Goal: Task Accomplishment & Management: Manage account settings

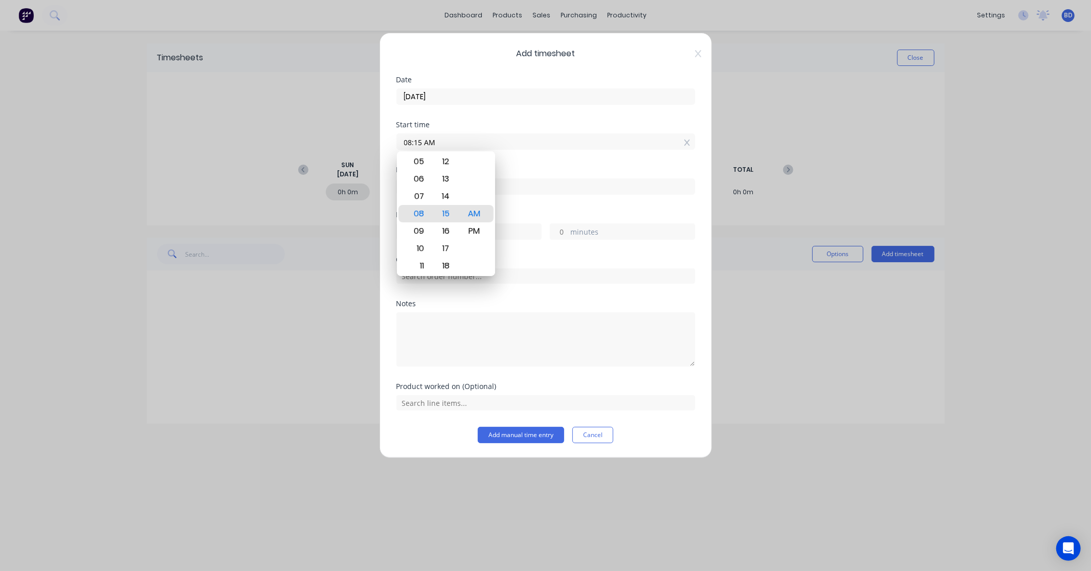
type input "10:47 AM"
type input "2"
type input "32"
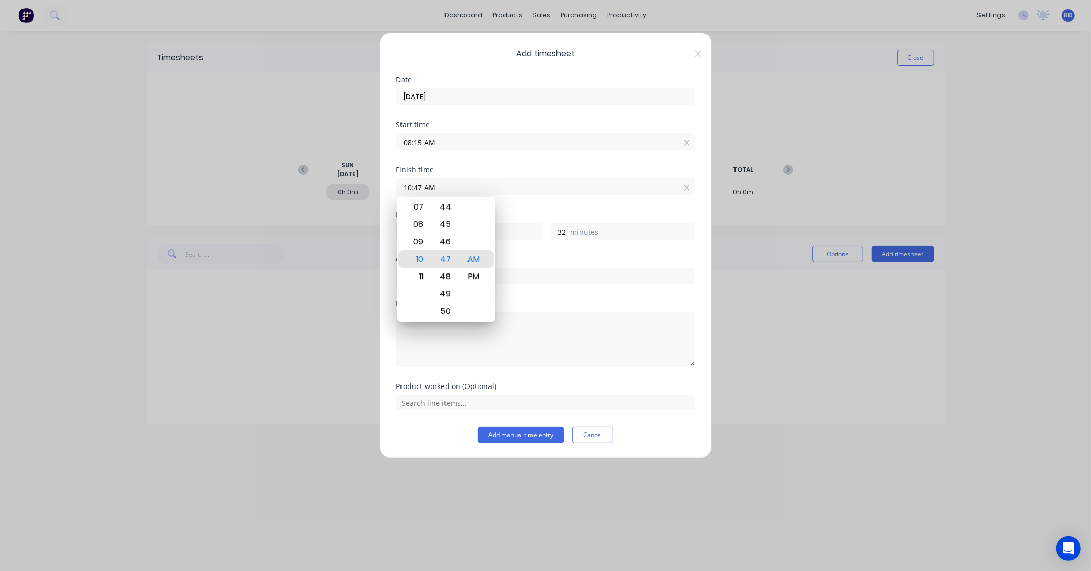
drag, startPoint x: 522, startPoint y: 187, endPoint x: 319, endPoint y: 171, distance: 203.7
click at [319, 171] on div "Add timesheet Date 25/08/2025 Start time 08:15 AM Finish time 10:47 AM Hours wo…" at bounding box center [545, 285] width 1091 height 571
click at [482, 257] on div "AM" at bounding box center [473, 259] width 25 height 17
type input "11:00 AM"
type input "45"
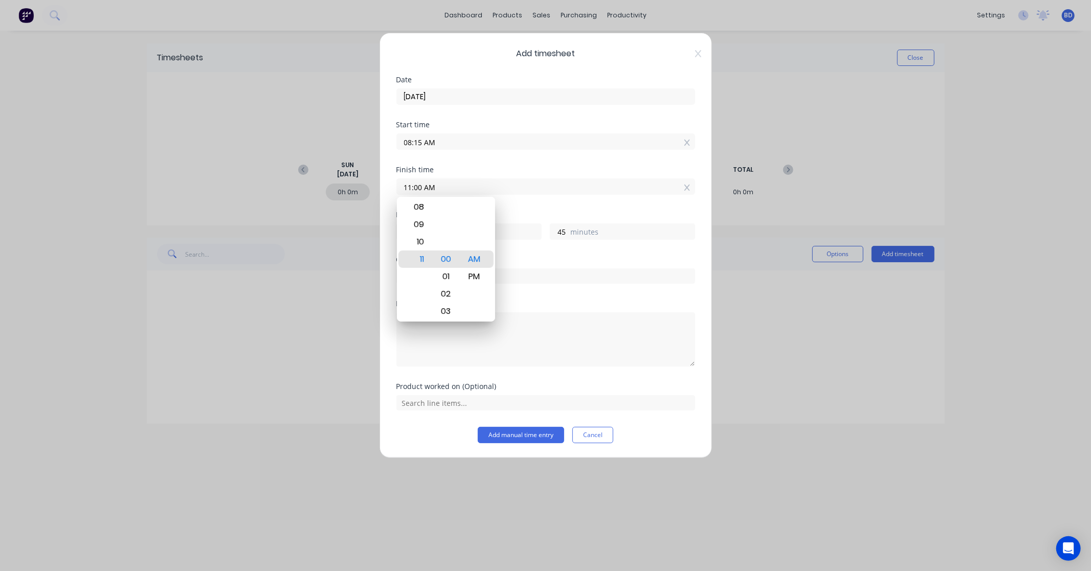
click at [549, 250] on div "Hours worked 2 hours 45 minutes" at bounding box center [545, 233] width 299 height 45
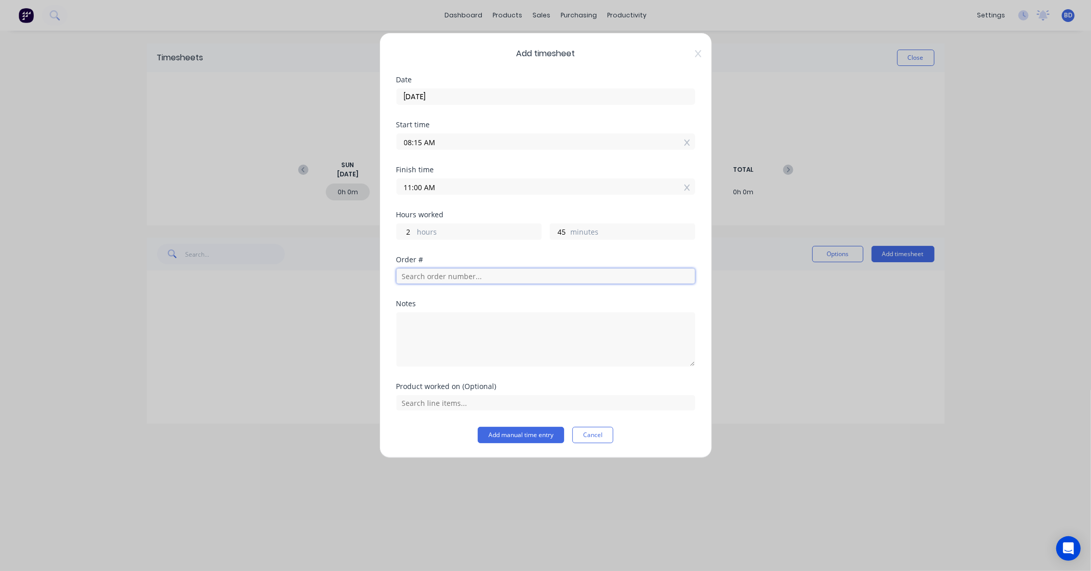
click at [483, 275] on input "text" at bounding box center [545, 276] width 299 height 15
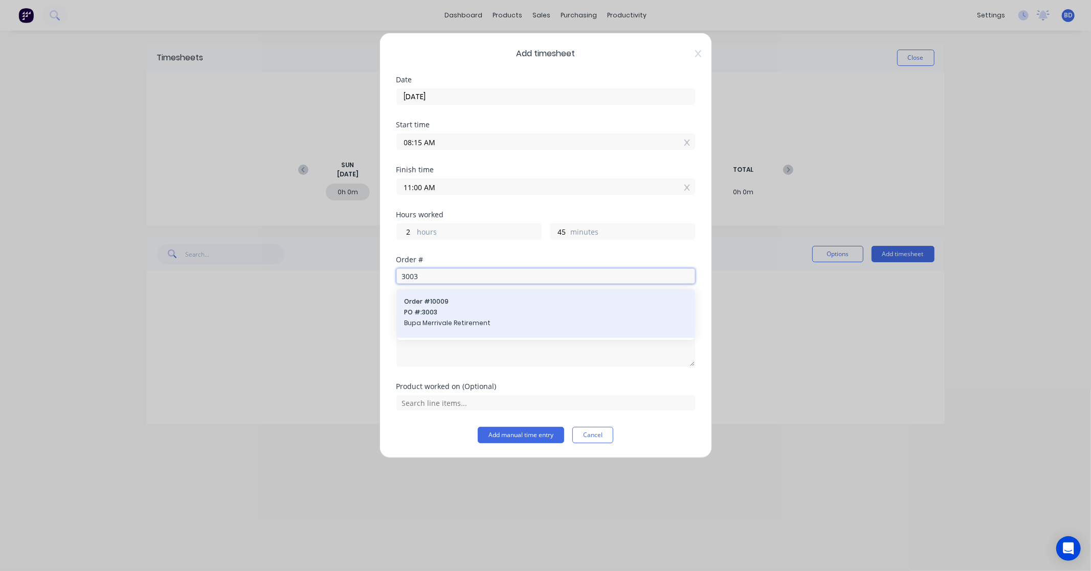
type input "3003"
click at [481, 319] on span "Bupa Merrivale Retirement" at bounding box center [546, 323] width 282 height 9
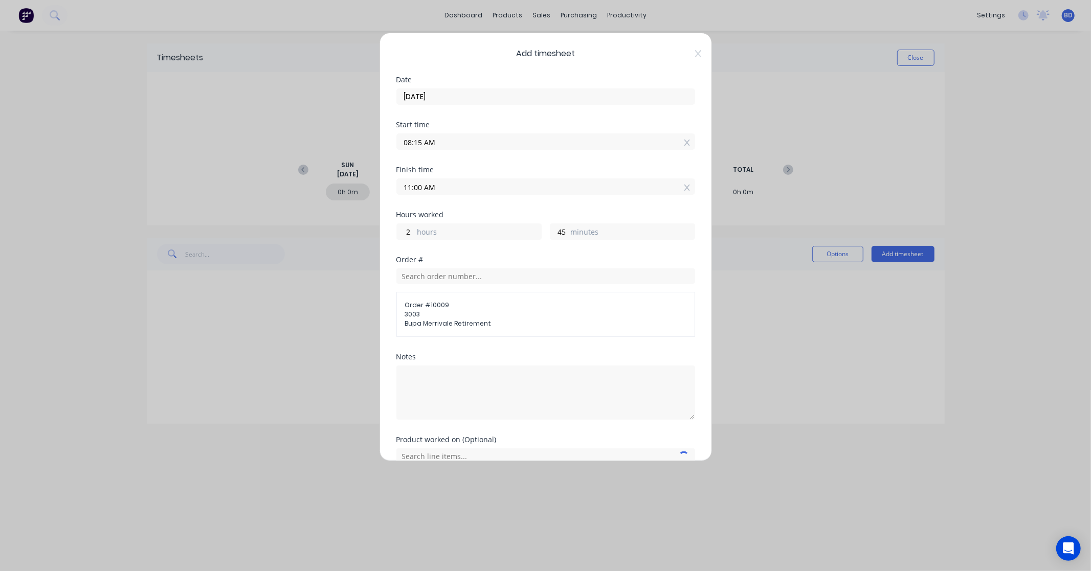
scroll to position [50, 0]
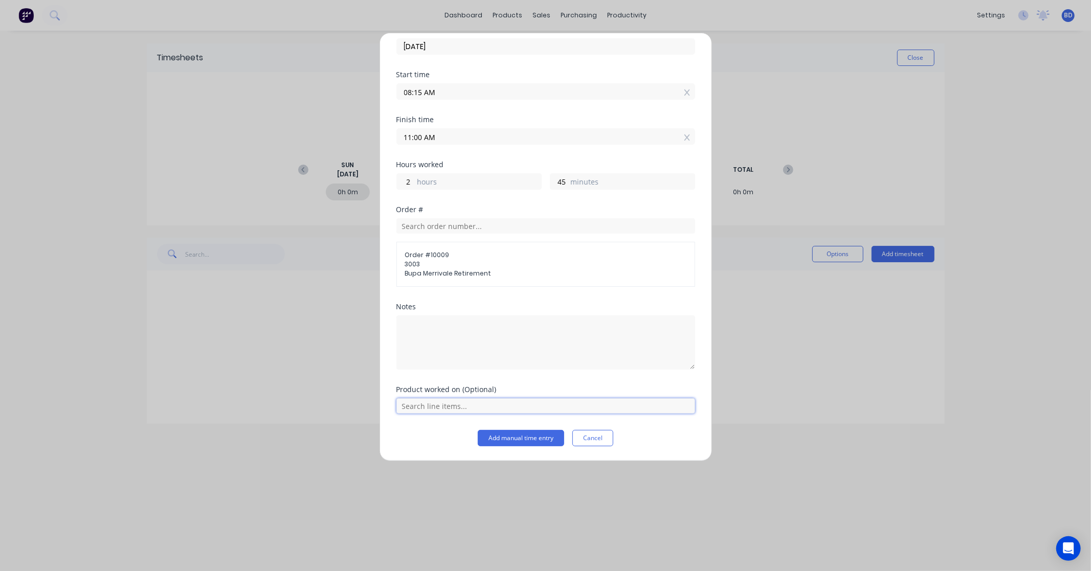
click at [446, 405] on input "text" at bounding box center [545, 406] width 299 height 15
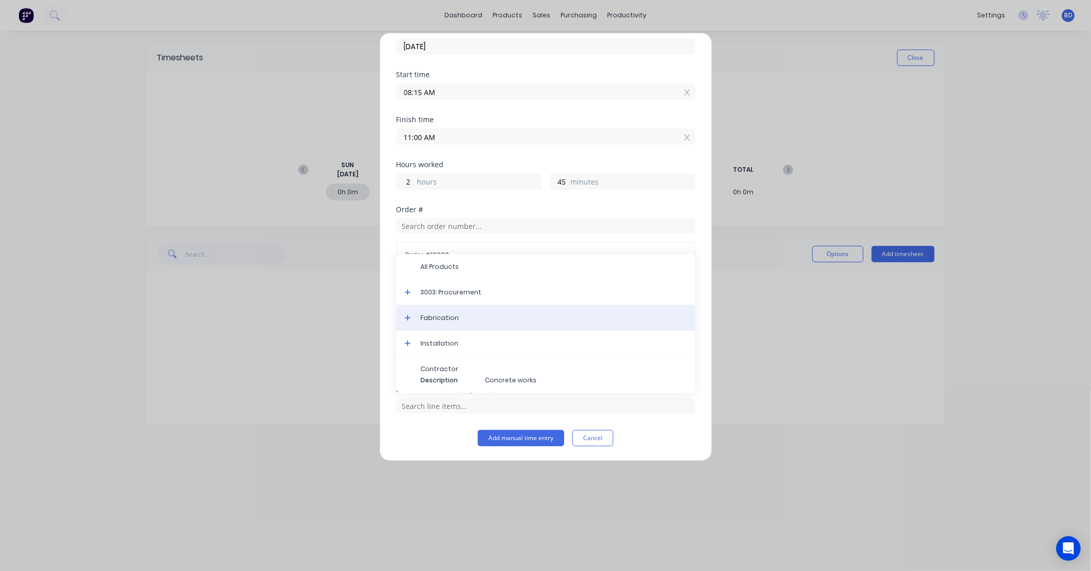
click at [454, 323] on div "Fabrication" at bounding box center [545, 318] width 299 height 26
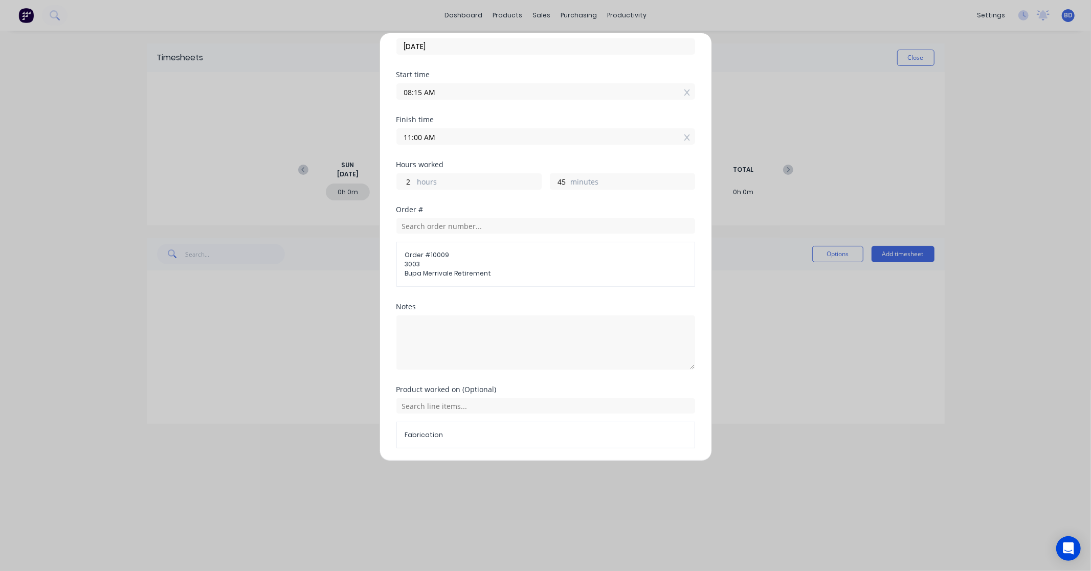
scroll to position [85, 0]
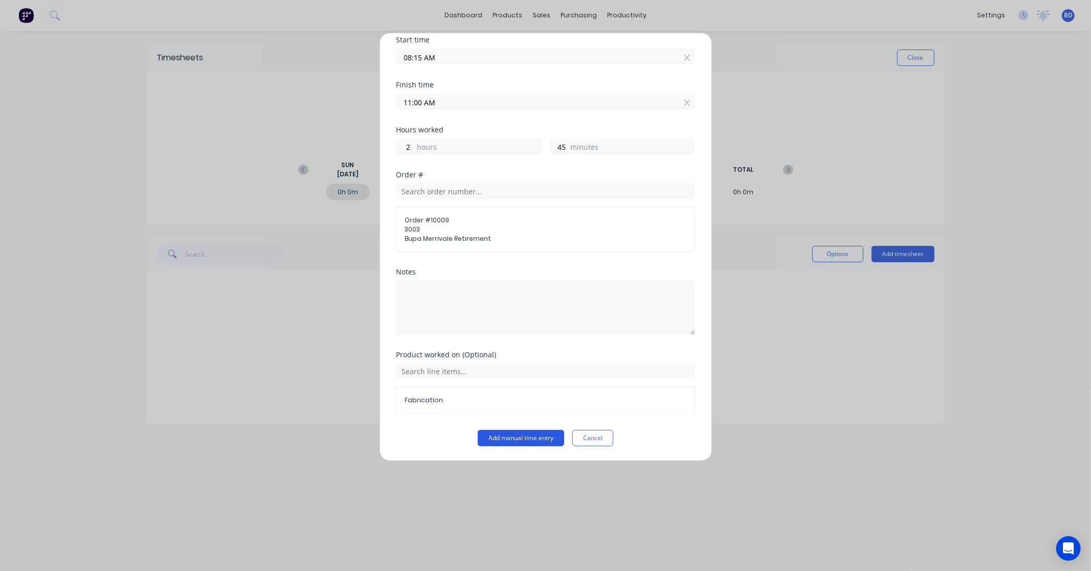
click at [522, 439] on button "Add manual time entry" at bounding box center [521, 438] width 86 height 16
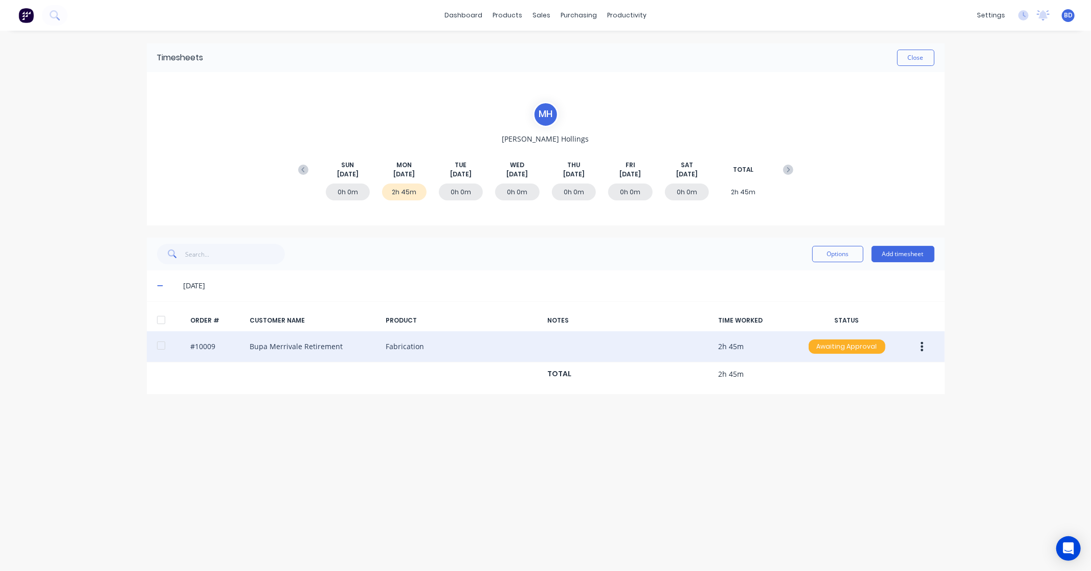
click at [850, 348] on div "Awaiting Approval" at bounding box center [847, 347] width 77 height 14
click at [835, 395] on div "Approved" at bounding box center [825, 398] width 84 height 14
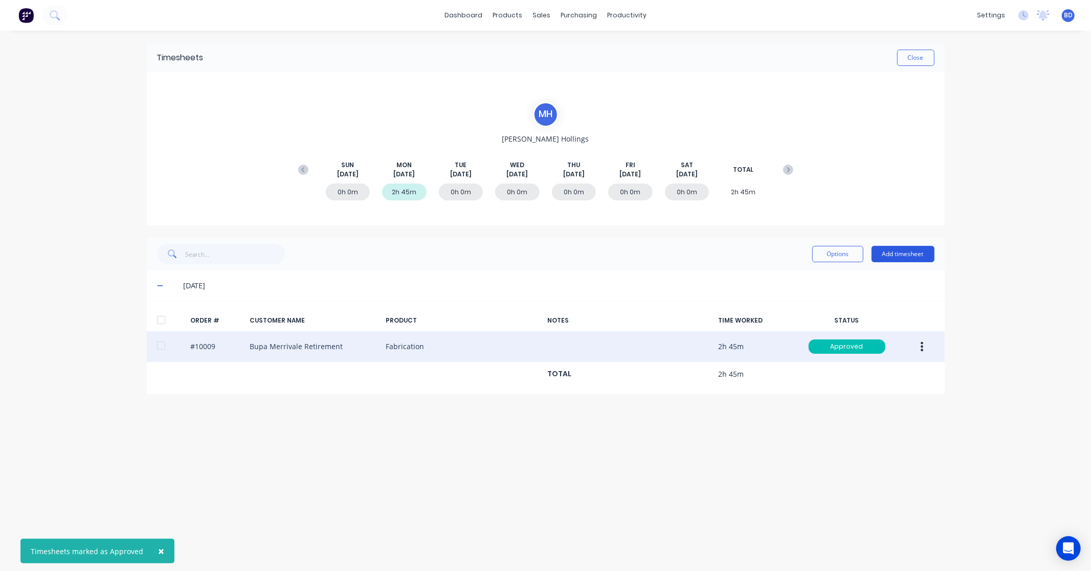
click at [901, 257] on button "Add timesheet" at bounding box center [903, 254] width 63 height 16
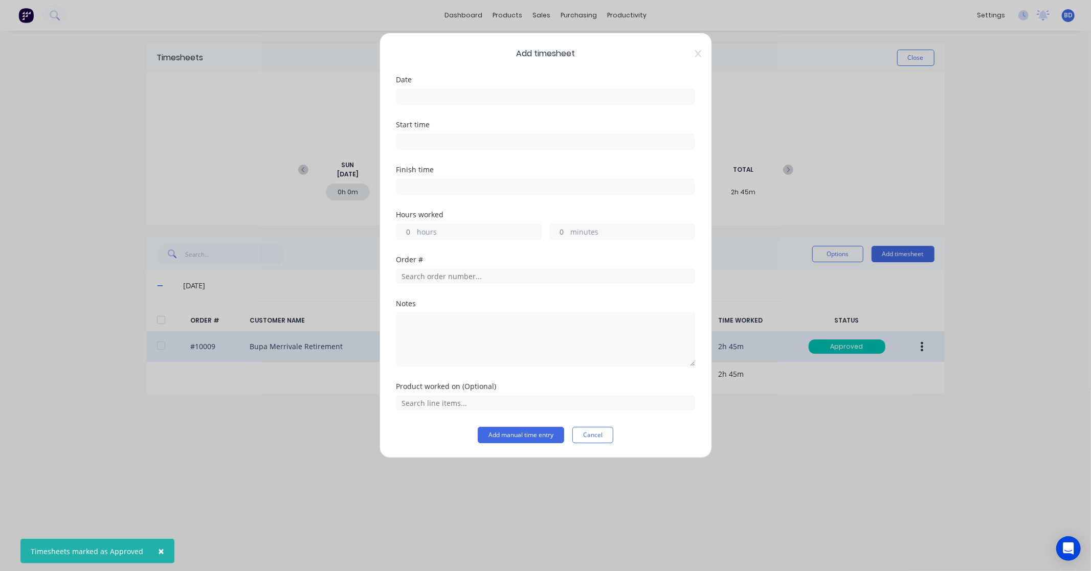
click at [461, 100] on input at bounding box center [546, 96] width 298 height 15
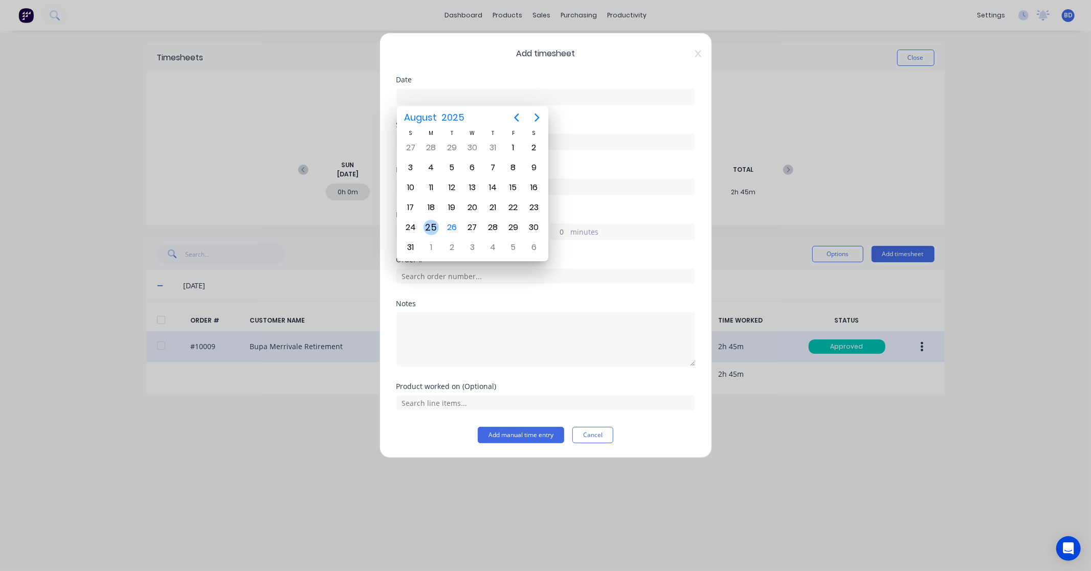
click at [438, 222] on div "25" at bounding box center [431, 227] width 20 height 19
type input "25/08/2025"
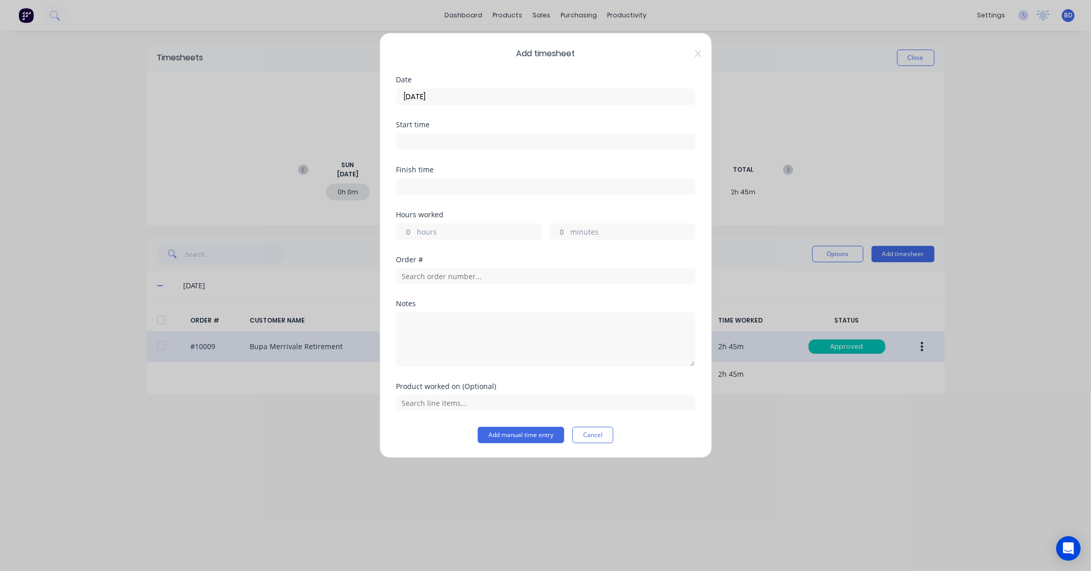
click at [469, 145] on input at bounding box center [546, 141] width 298 height 15
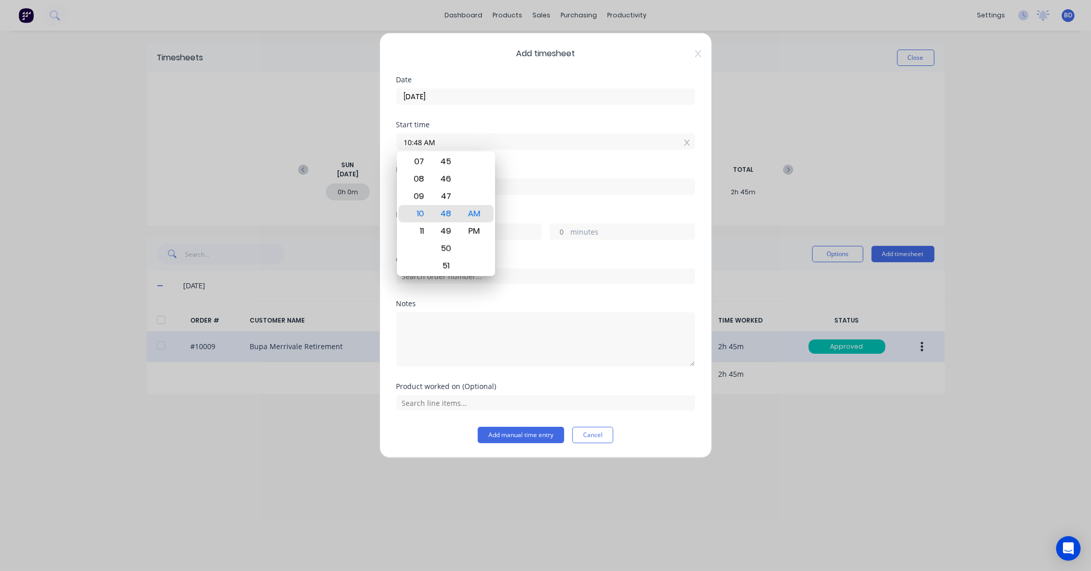
drag, startPoint x: 473, startPoint y: 141, endPoint x: 332, endPoint y: 137, distance: 141.3
click at [332, 137] on div "Add timesheet Date 25/08/2025 Start time 10:48 AM Finish time Hours worked hour…" at bounding box center [545, 285] width 1091 height 571
click at [473, 212] on div "AM" at bounding box center [473, 213] width 25 height 17
type input "11:00 AM"
click at [528, 185] on input at bounding box center [546, 186] width 298 height 15
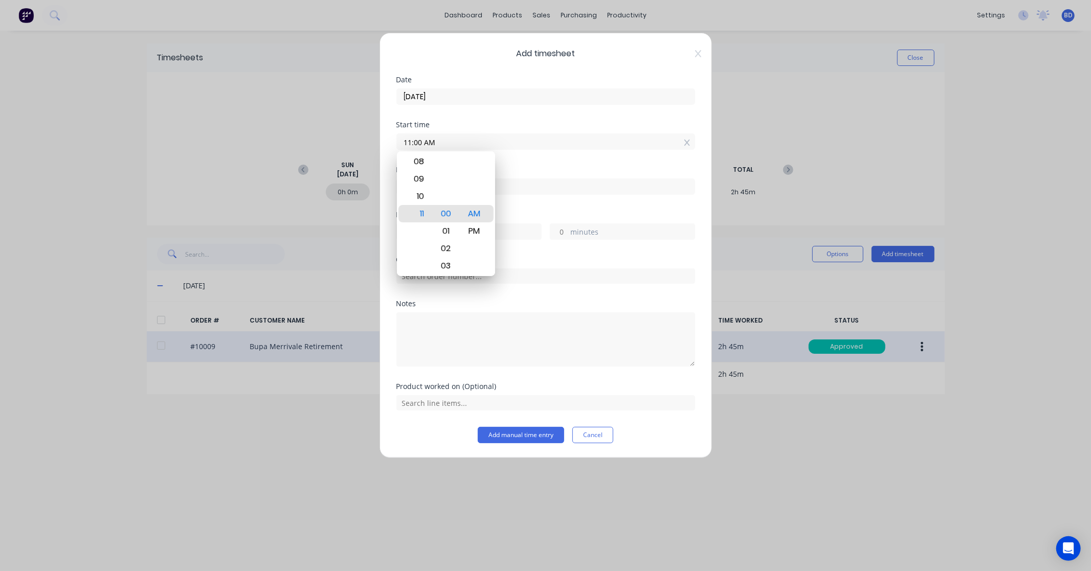
type input "10:48 AM"
type input "0"
type input "-12"
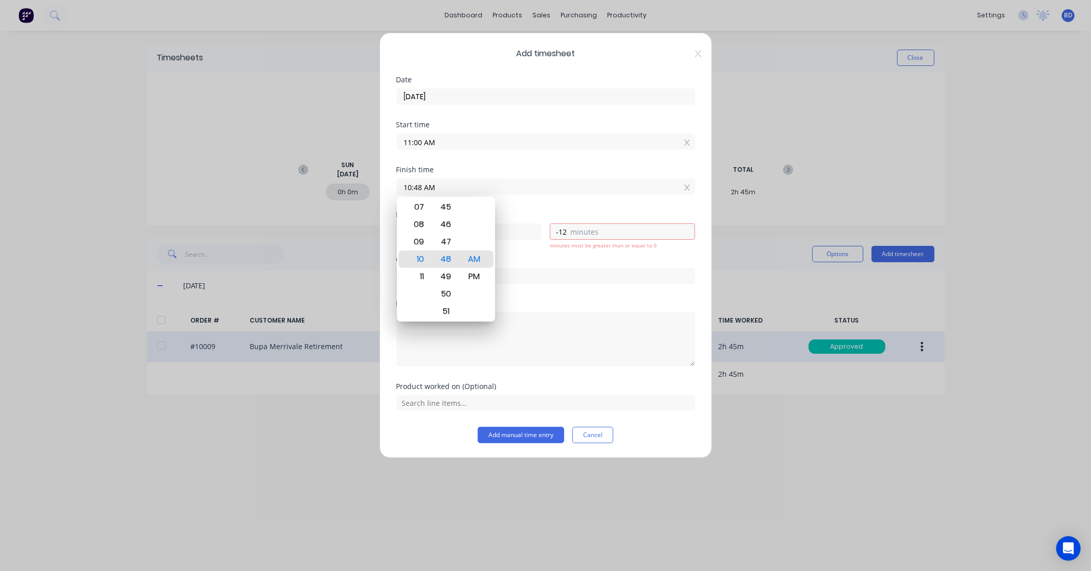
drag, startPoint x: 528, startPoint y: 185, endPoint x: 278, endPoint y: 173, distance: 250.4
click at [278, 173] on div "Add timesheet Date 25/08/2025 Start time 11:00 AM Finish time 10:48 AM Hours wo…" at bounding box center [545, 285] width 1091 height 571
click at [473, 275] on div "PM" at bounding box center [473, 276] width 25 height 17
type input "02:00 PM"
type input "3"
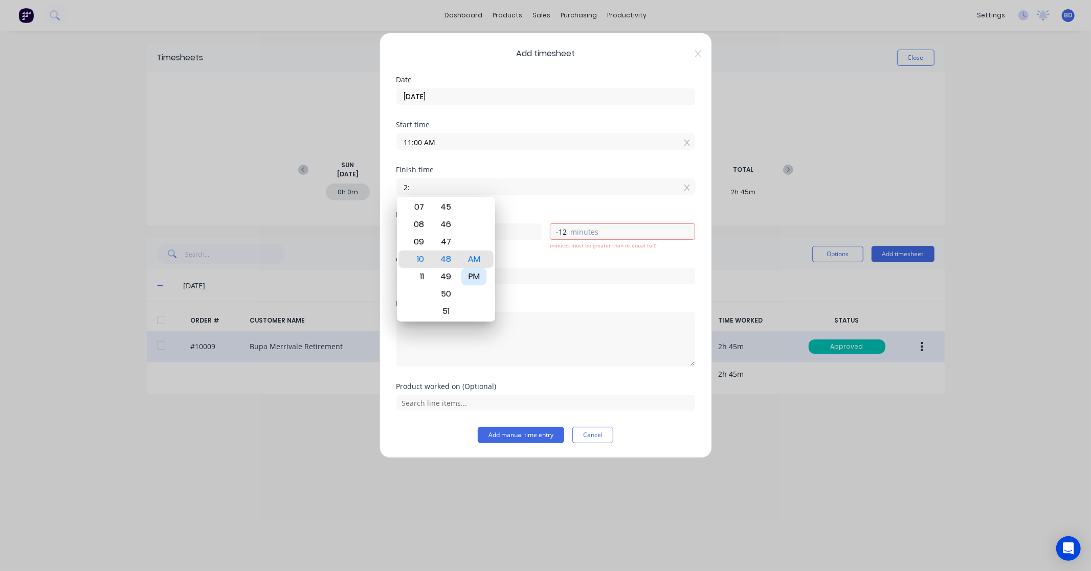
type input "0"
click at [567, 269] on input "text" at bounding box center [545, 276] width 299 height 15
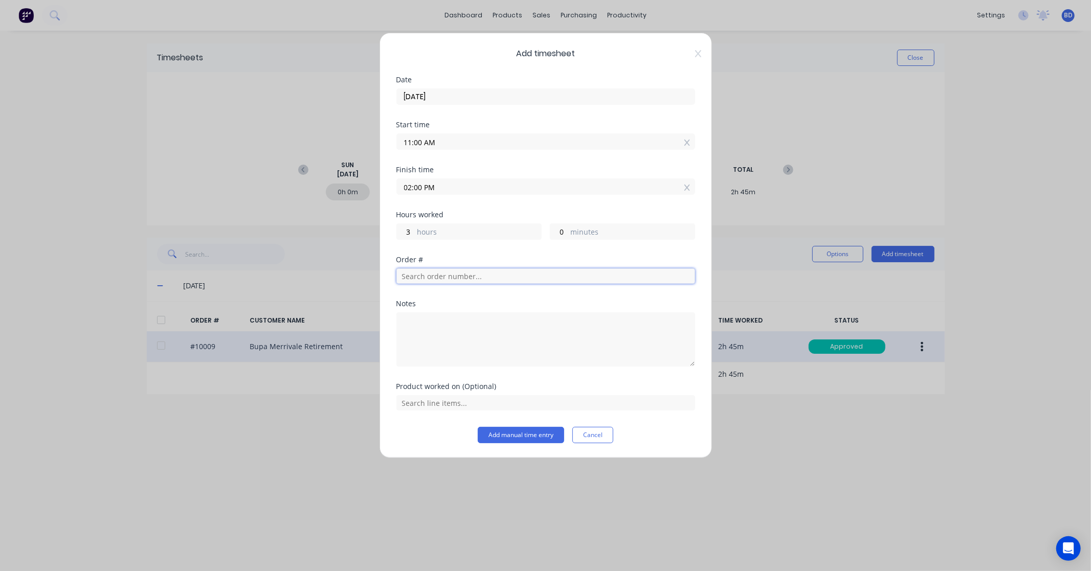
click at [477, 274] on input "text" at bounding box center [545, 276] width 299 height 15
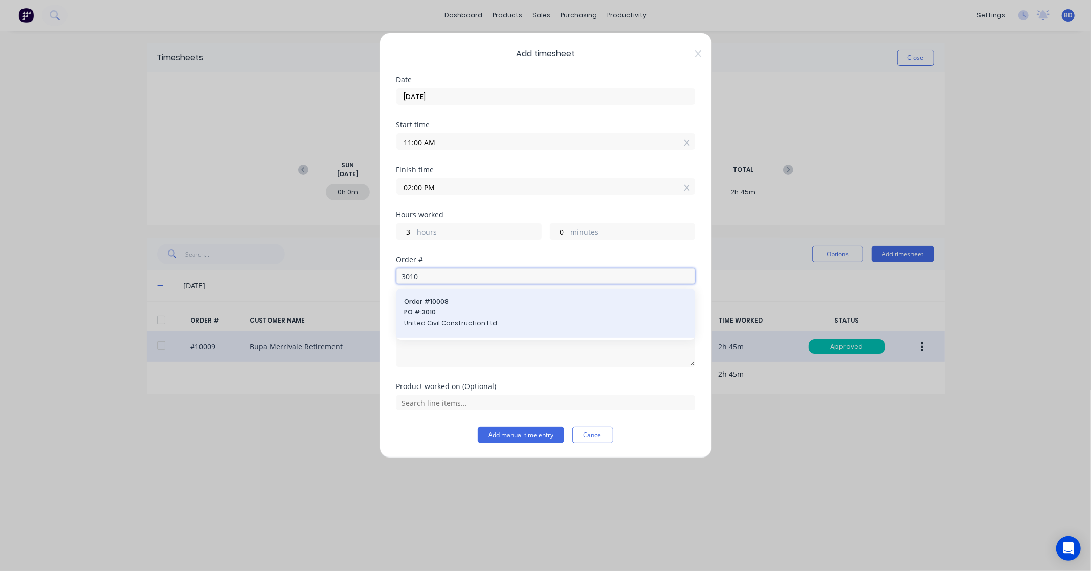
type input "3010"
click at [476, 309] on span "PO #: 3010" at bounding box center [546, 312] width 282 height 9
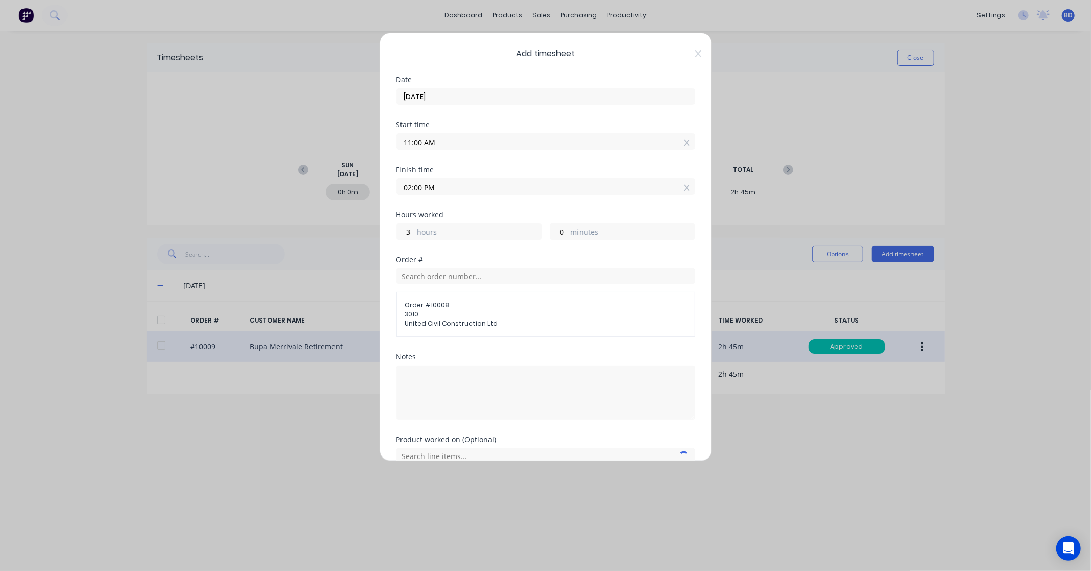
scroll to position [50, 0]
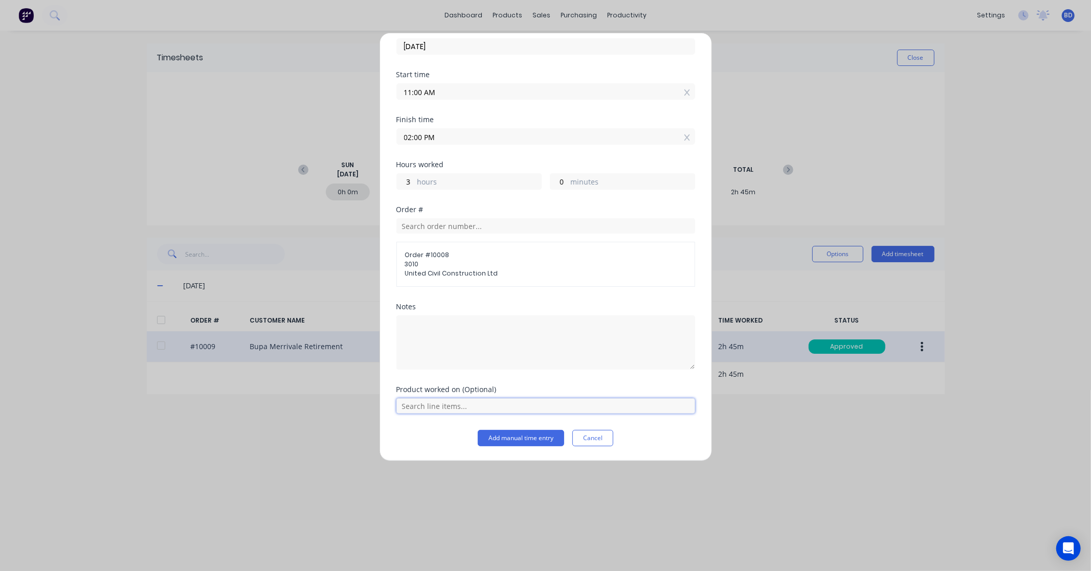
click at [447, 411] on input "text" at bounding box center [545, 406] width 299 height 15
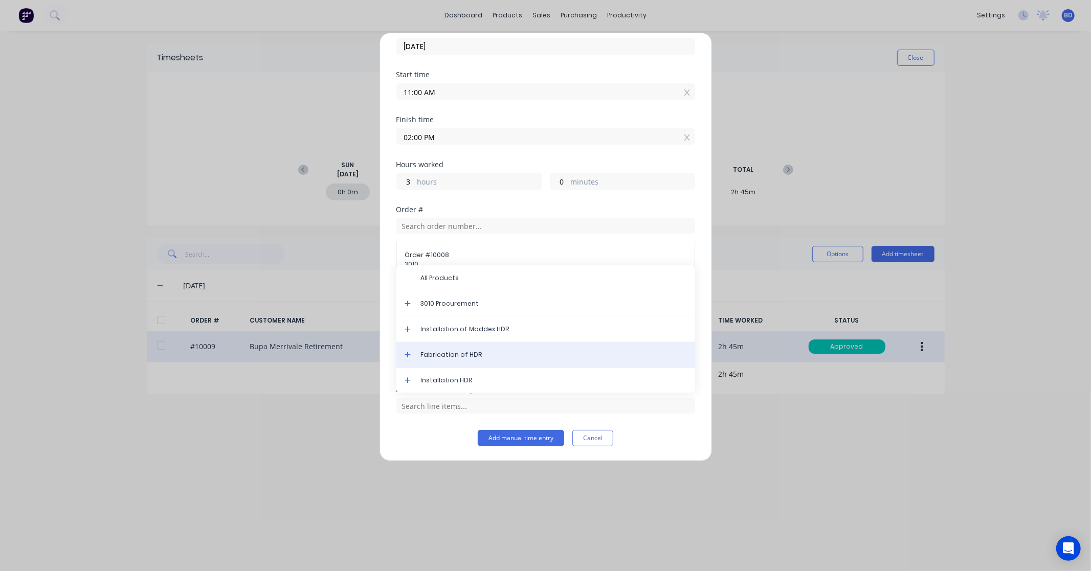
click at [472, 352] on span "Fabrication of HDR" at bounding box center [554, 354] width 266 height 9
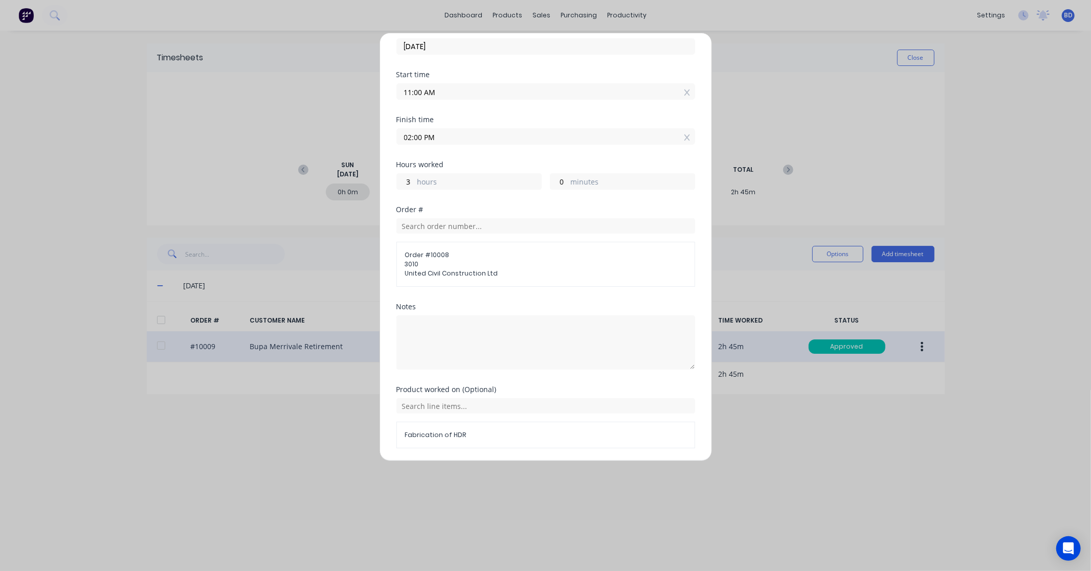
scroll to position [85, 0]
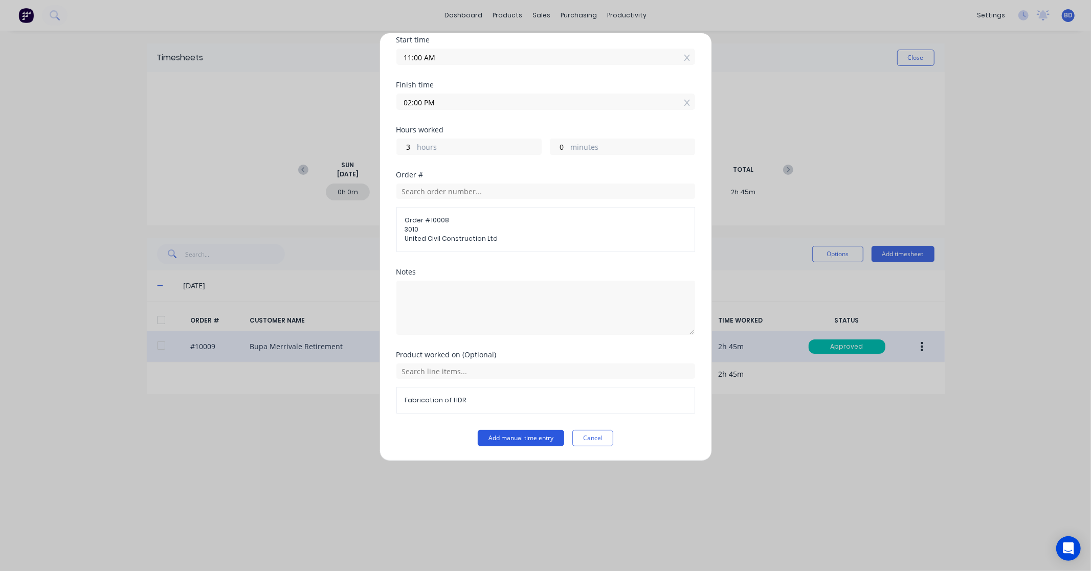
click at [517, 433] on button "Add manual time entry" at bounding box center [521, 438] width 86 height 16
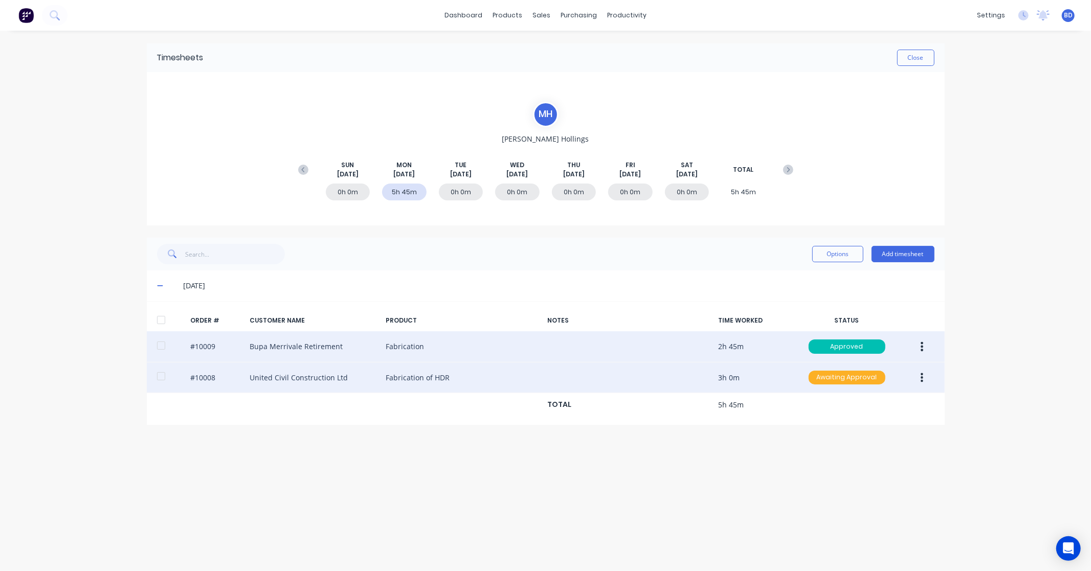
click at [847, 375] on div "Awaiting Approval" at bounding box center [847, 378] width 77 height 14
click at [831, 431] on div "Approved" at bounding box center [825, 429] width 84 height 14
click at [922, 53] on button "Close" at bounding box center [915, 58] width 37 height 16
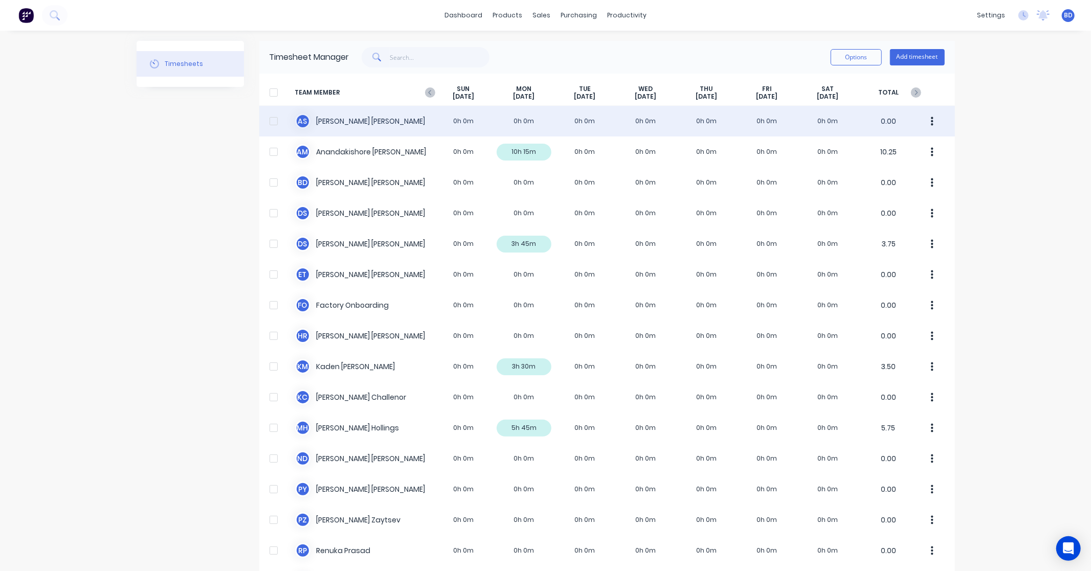
click at [352, 125] on div "A S Albert Scown 0h 0m 0h 0m 0h 0m 0h 0m 0h 0m 0h 0m 0h 0m 0.00" at bounding box center [607, 121] width 696 height 31
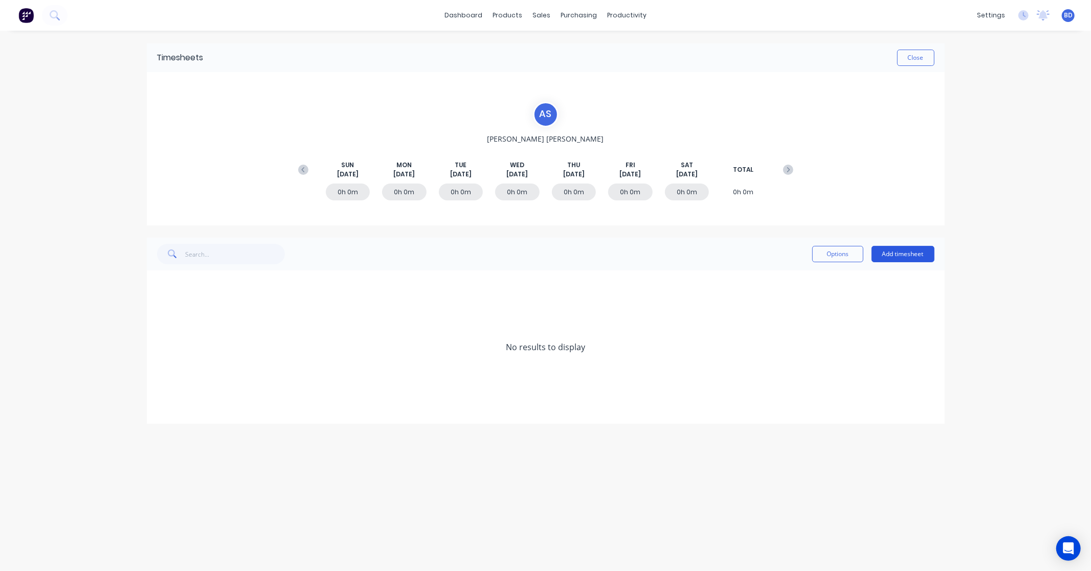
click at [904, 257] on button "Add timesheet" at bounding box center [903, 254] width 63 height 16
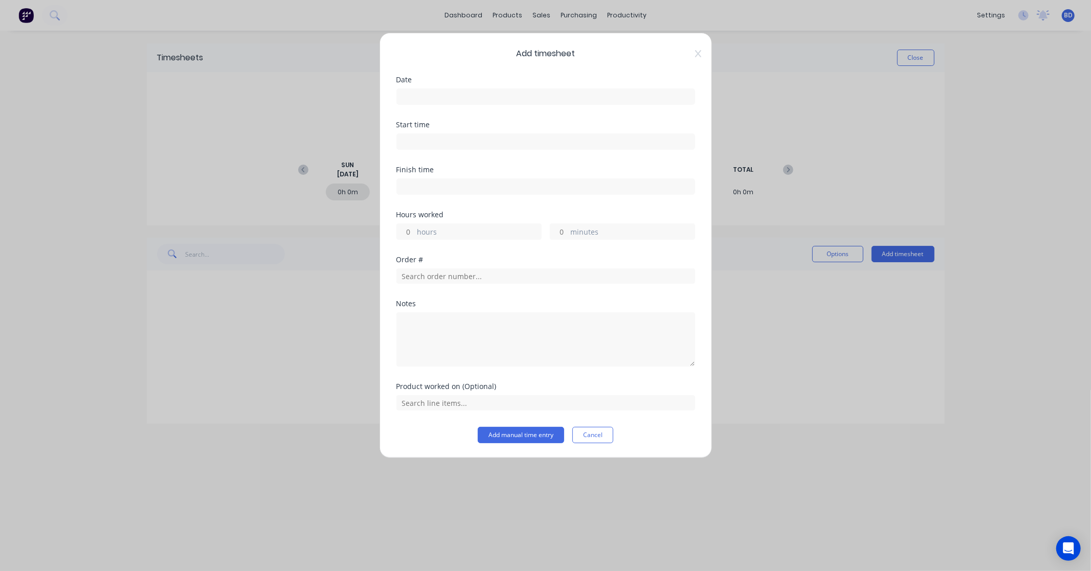
click at [483, 95] on input at bounding box center [546, 96] width 298 height 15
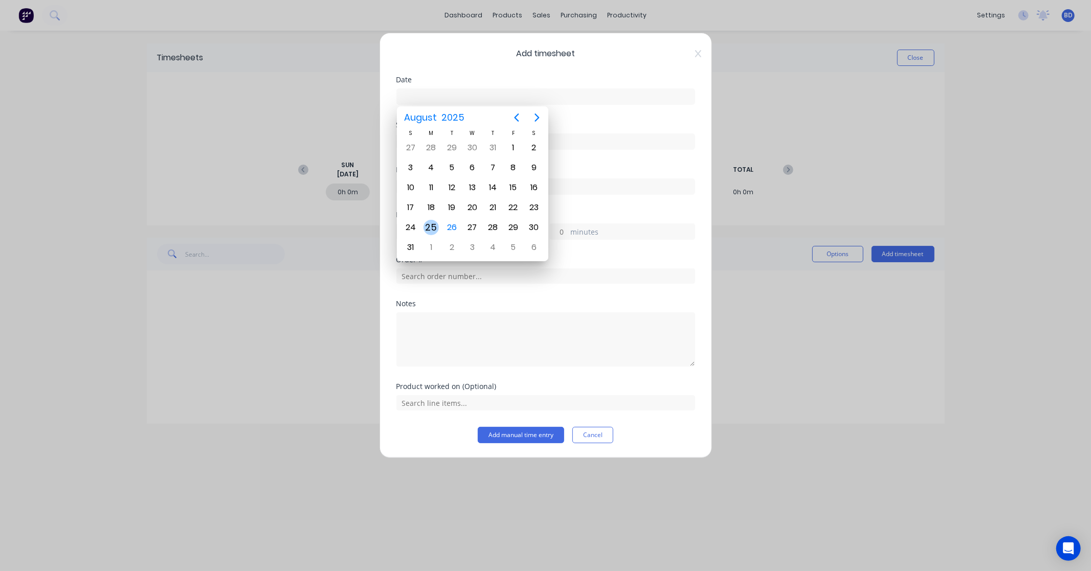
click at [427, 225] on div "25" at bounding box center [431, 227] width 15 height 15
type input "25/08/2025"
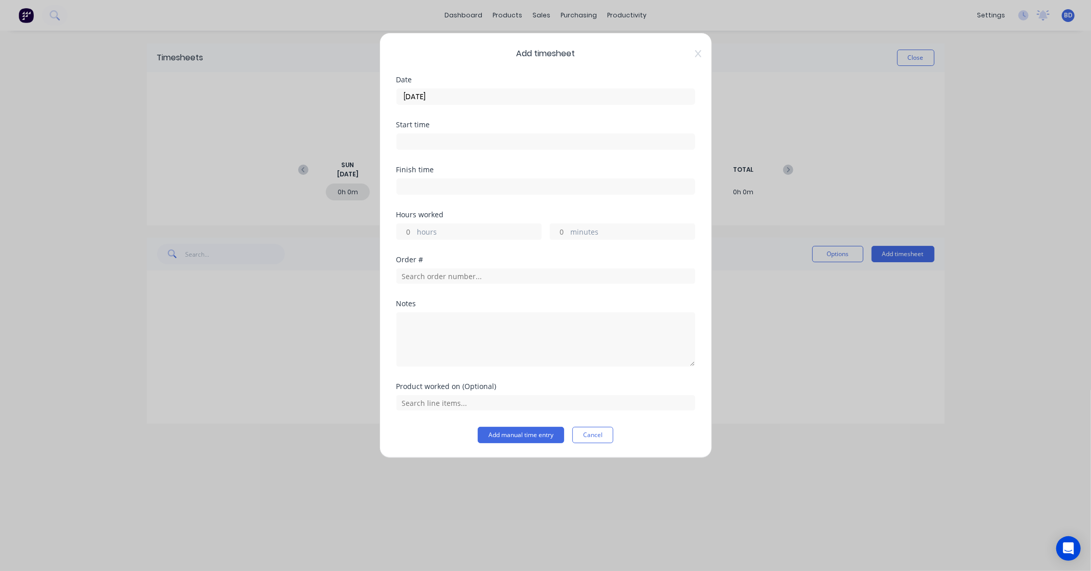
click at [474, 139] on input at bounding box center [546, 141] width 298 height 15
type input "10:49 AM"
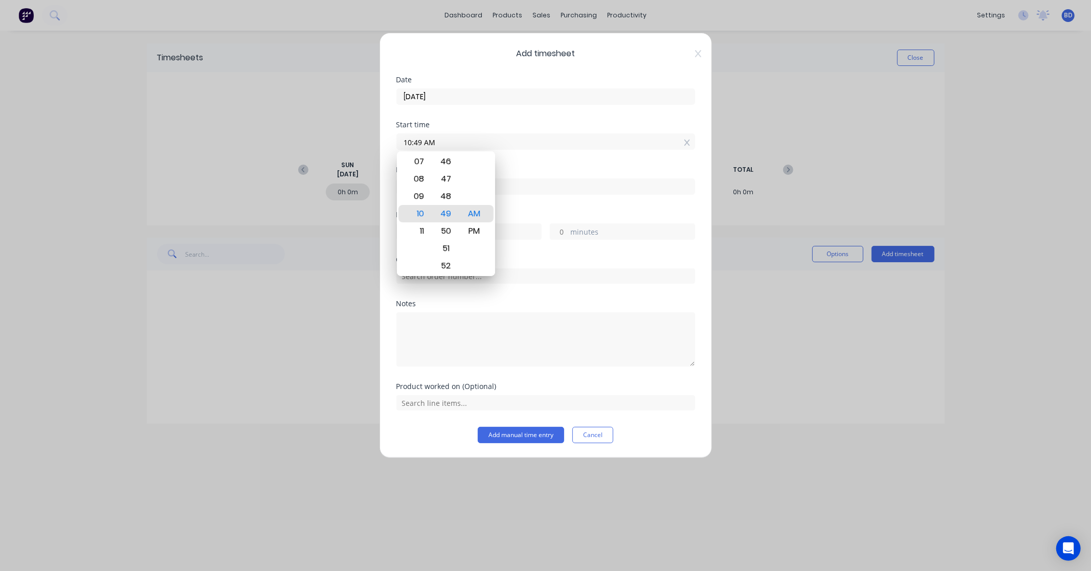
drag, startPoint x: 471, startPoint y: 141, endPoint x: 246, endPoint y: 129, distance: 224.9
click at [246, 129] on div "Add timesheet Date 25/08/2025 Start time 10:49 AM Finish time Hours worked hour…" at bounding box center [545, 285] width 1091 height 571
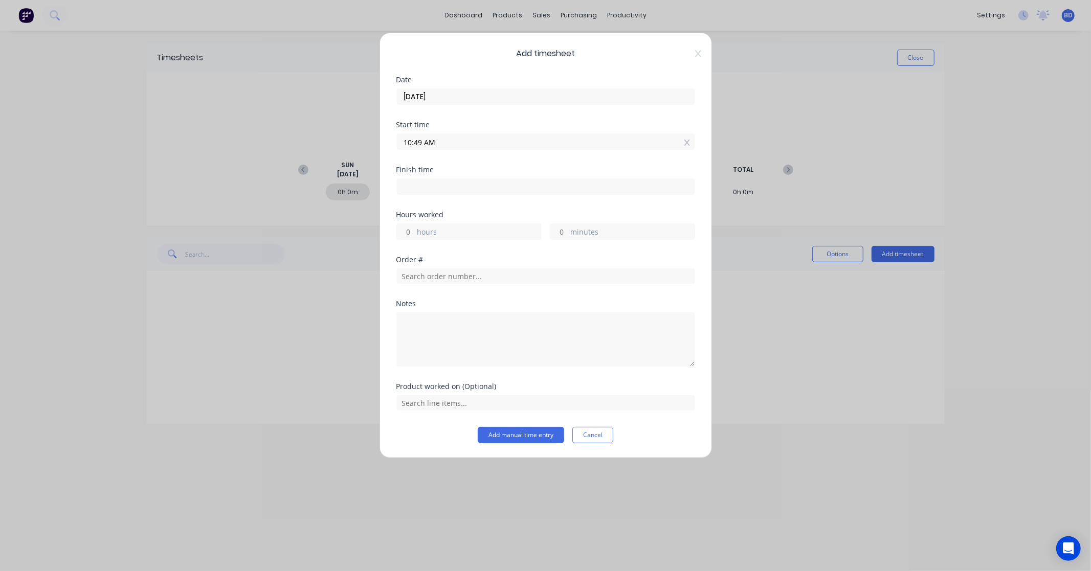
click at [533, 268] on div at bounding box center [545, 275] width 299 height 18
click at [527, 275] on input "text" at bounding box center [545, 276] width 299 height 15
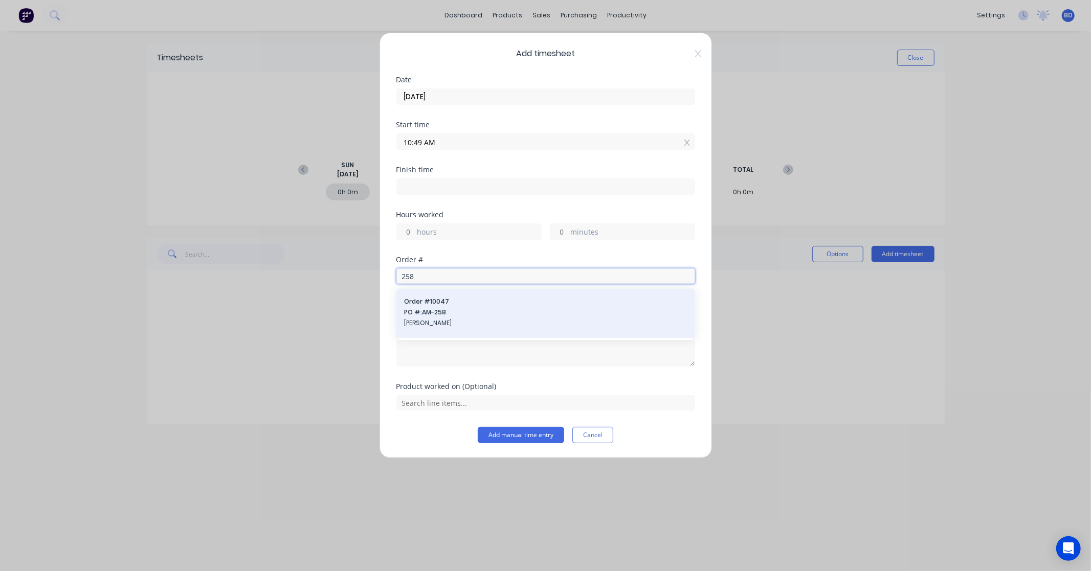
type input "258"
click at [502, 305] on span "Order # 10047" at bounding box center [546, 301] width 282 height 9
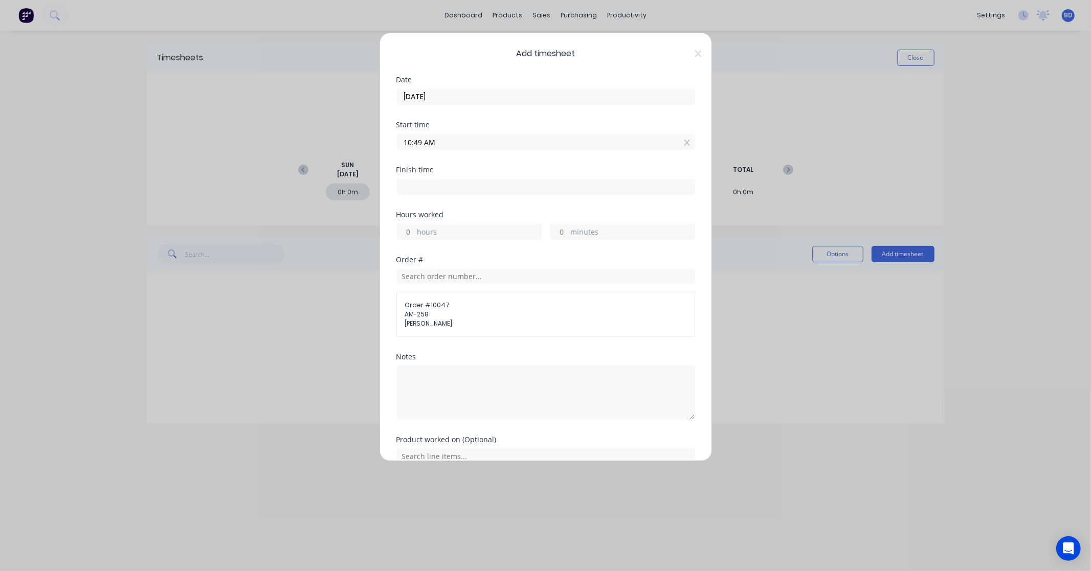
drag, startPoint x: 454, startPoint y: 140, endPoint x: 298, endPoint y: 130, distance: 155.8
click at [298, 130] on div "Add timesheet Date 25/08/2025 Start time 10:49 AM Finish time Hours worked hour…" at bounding box center [545, 285] width 1091 height 571
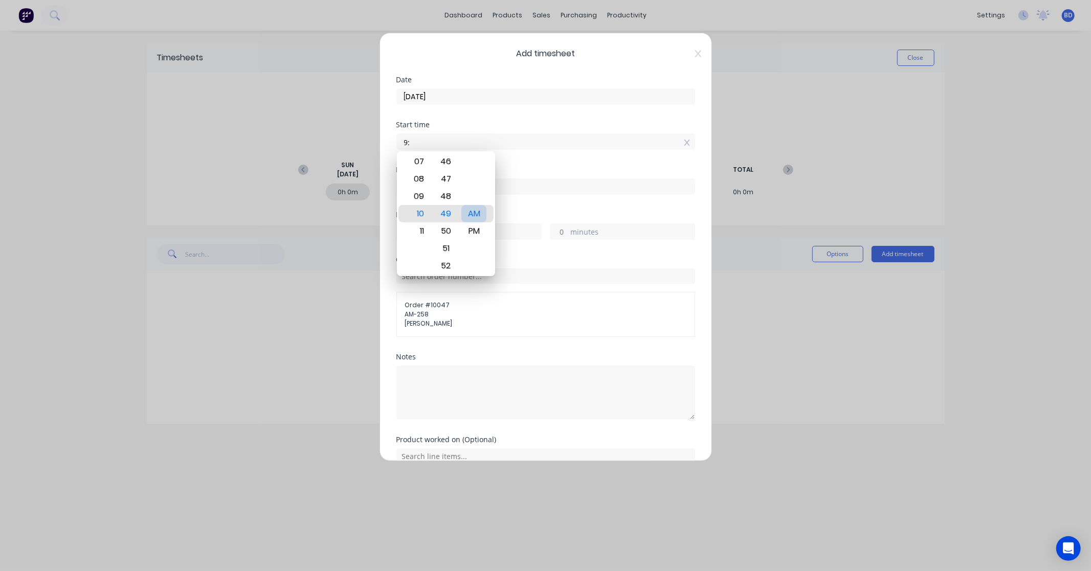
type input "09:00 AM"
click at [473, 212] on div "AM" at bounding box center [473, 213] width 25 height 17
click at [472, 214] on div "AM" at bounding box center [473, 213] width 25 height 17
click at [507, 191] on input at bounding box center [546, 186] width 298 height 15
type input "10:52 AM"
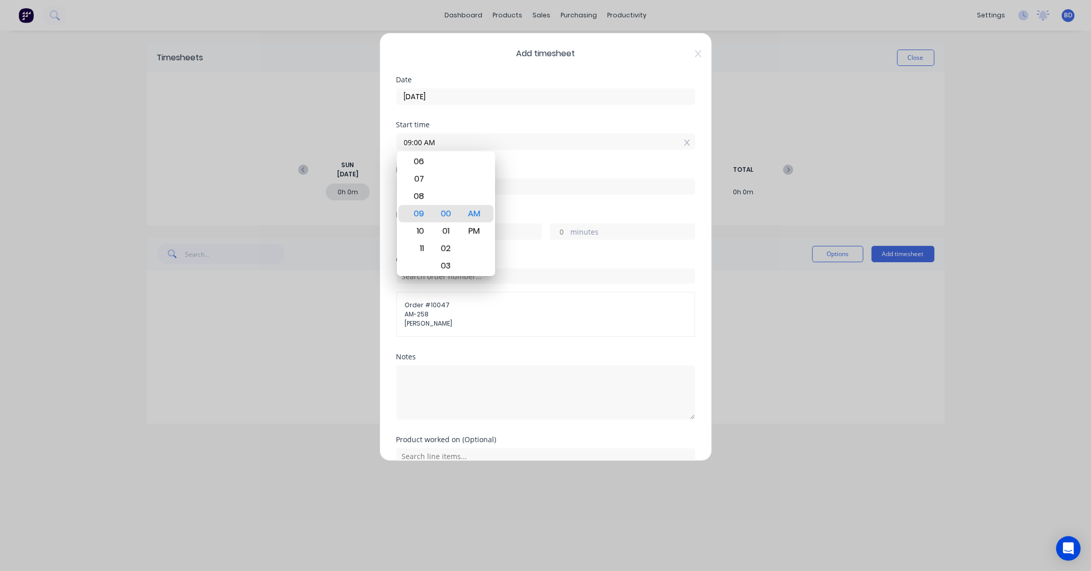
type input "1"
type input "52"
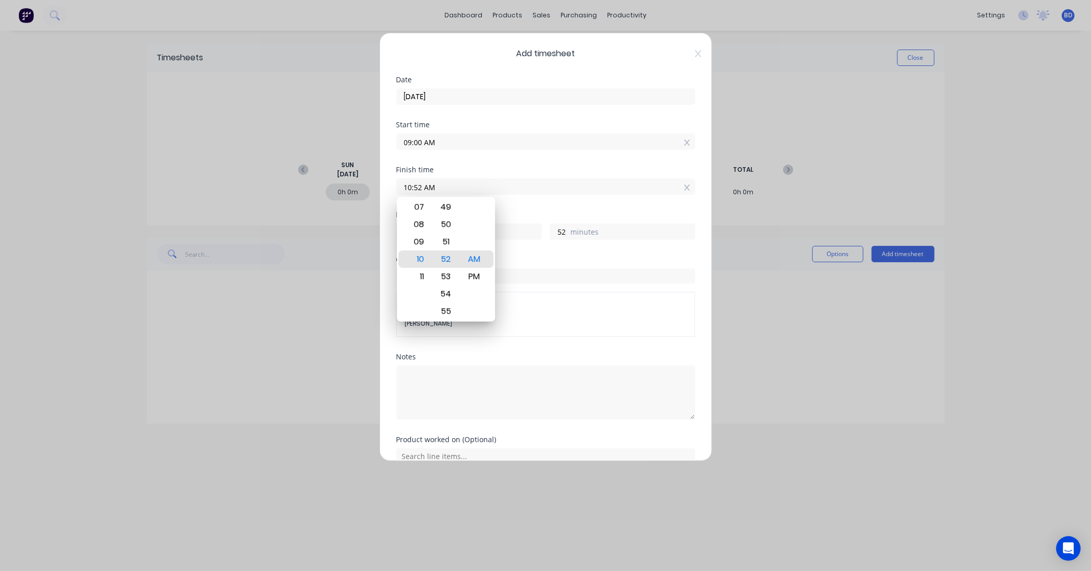
drag, startPoint x: 484, startPoint y: 188, endPoint x: 274, endPoint y: 185, distance: 210.3
click at [274, 185] on div "Add timesheet Date 25/08/2025 Start time 09:00 AM Finish time 10:52 AM Hours wo…" at bounding box center [545, 285] width 1091 height 571
type input "01:00 AM"
type input "-8"
type input "0"
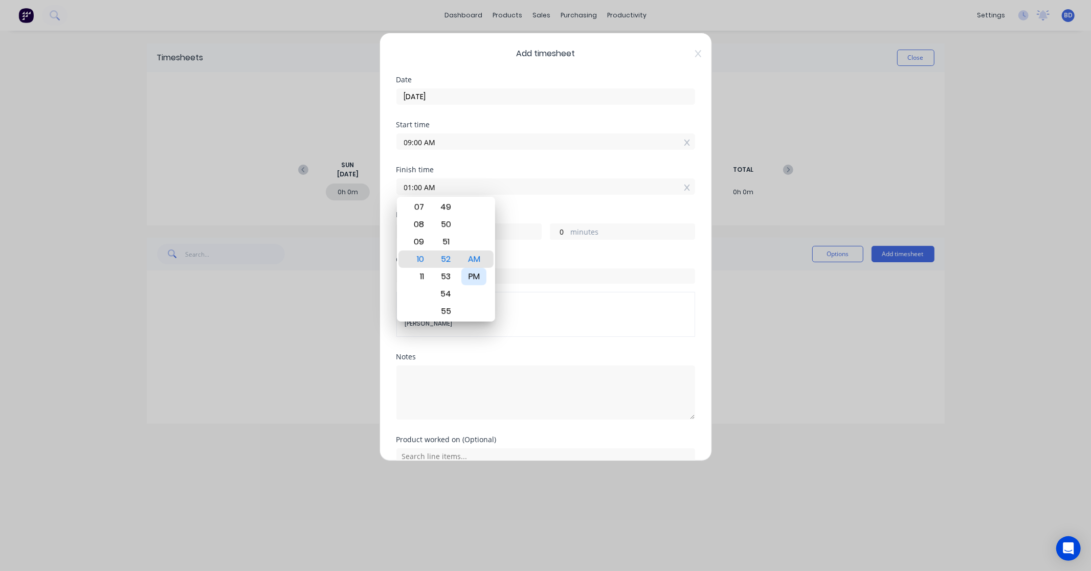
click at [479, 278] on div "PM" at bounding box center [473, 276] width 25 height 17
type input "01:00 PM"
type input "4"
click at [555, 257] on div "Order #" at bounding box center [545, 259] width 299 height 7
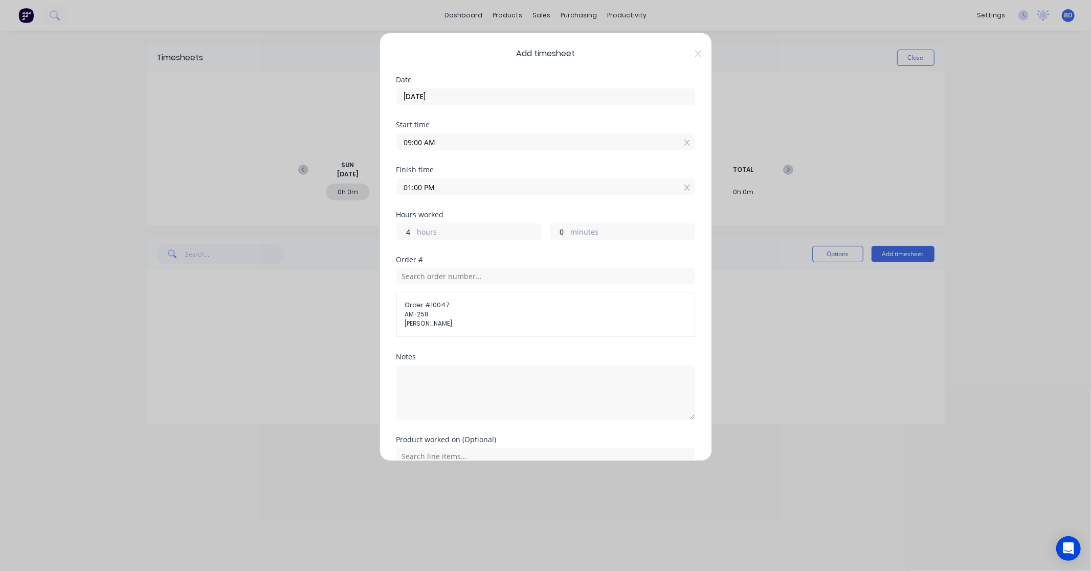
click at [702, 250] on div "Add timesheet Date 25/08/2025 Start time 09:00 AM Finish time 01:00 PM Hours wo…" at bounding box center [546, 247] width 333 height 429
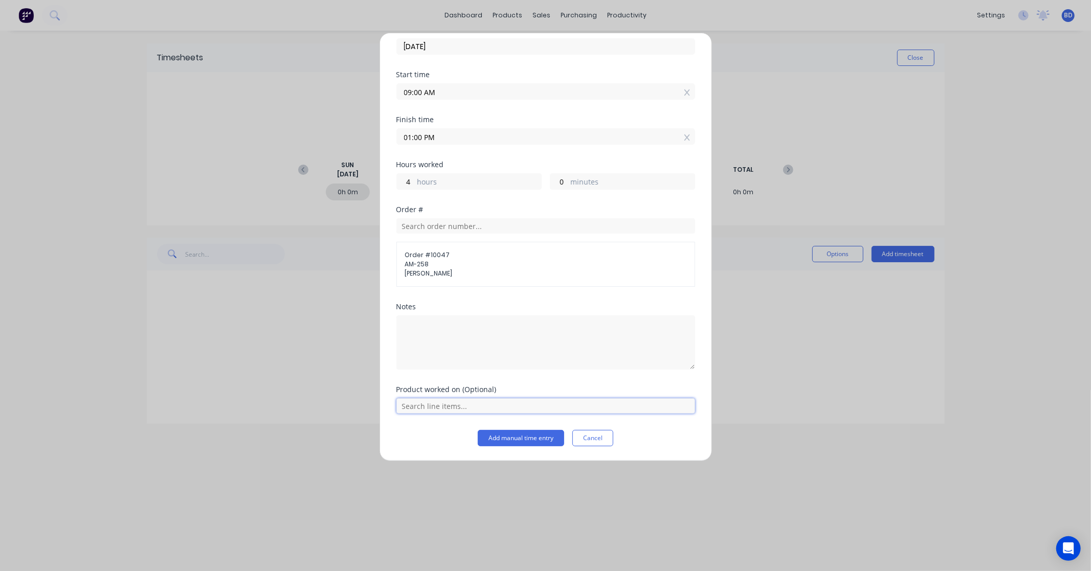
click at [476, 405] on input "text" at bounding box center [545, 406] width 299 height 15
click at [482, 371] on div "Fault Find" at bounding box center [545, 381] width 299 height 26
click at [497, 380] on span "Fault Find" at bounding box center [554, 380] width 266 height 9
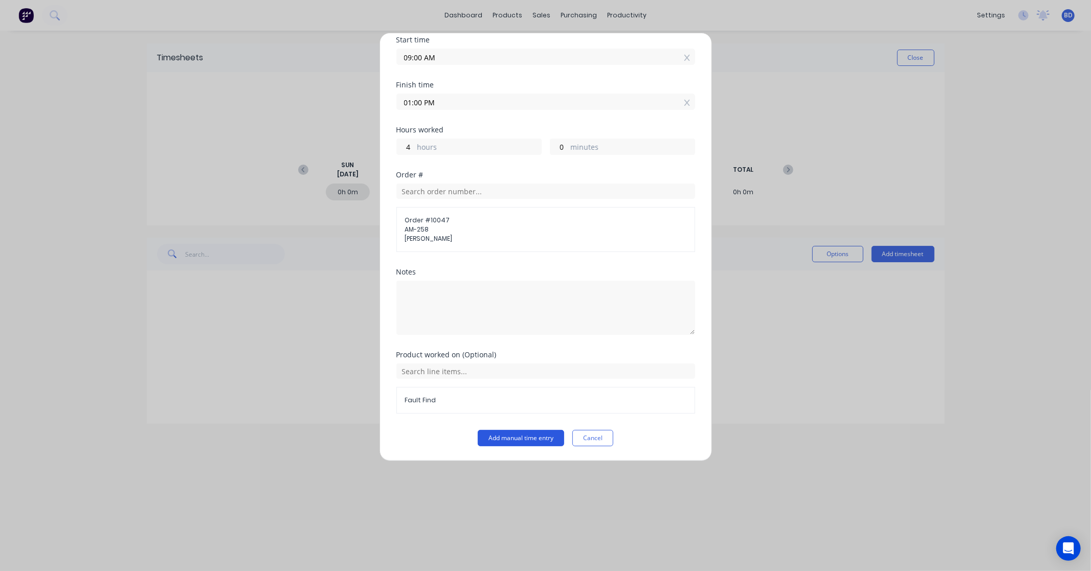
click at [505, 438] on button "Add manual time entry" at bounding box center [521, 438] width 86 height 16
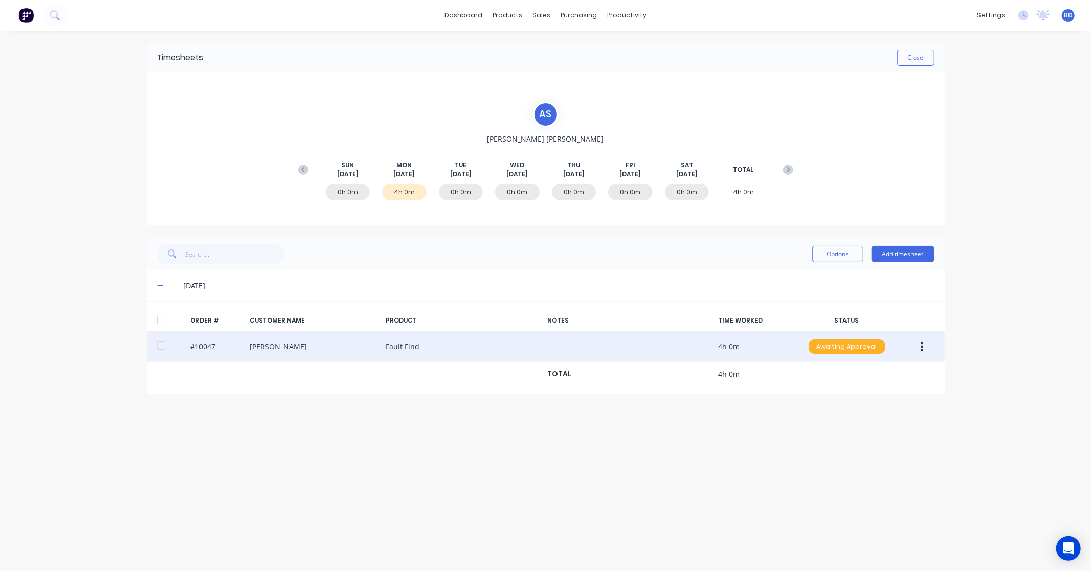
click at [841, 344] on div "Awaiting Approval" at bounding box center [847, 347] width 77 height 14
click at [826, 397] on div "Approved" at bounding box center [825, 398] width 84 height 14
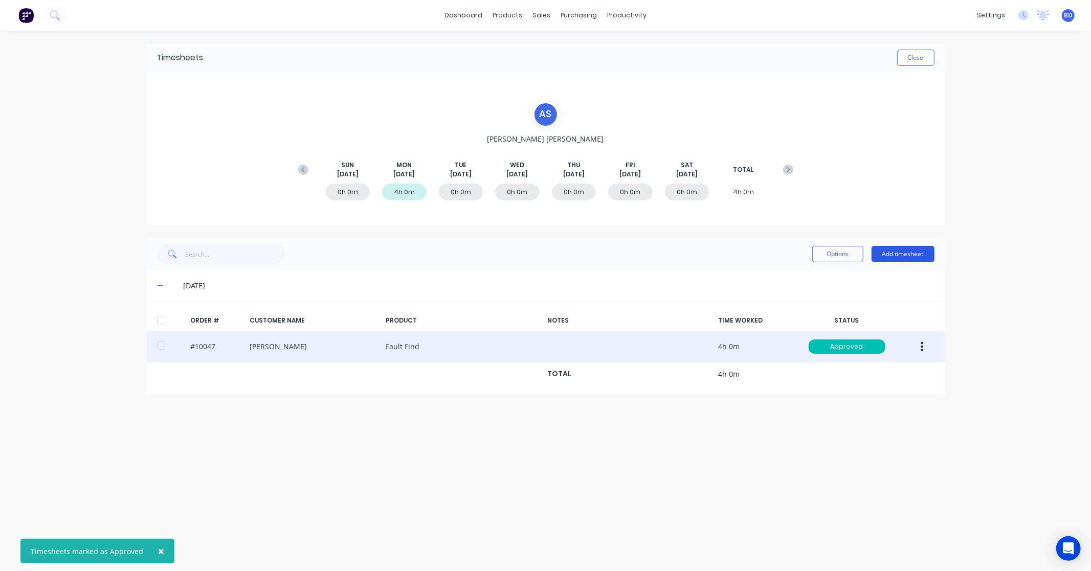
click at [889, 258] on button "Add timesheet" at bounding box center [903, 254] width 63 height 16
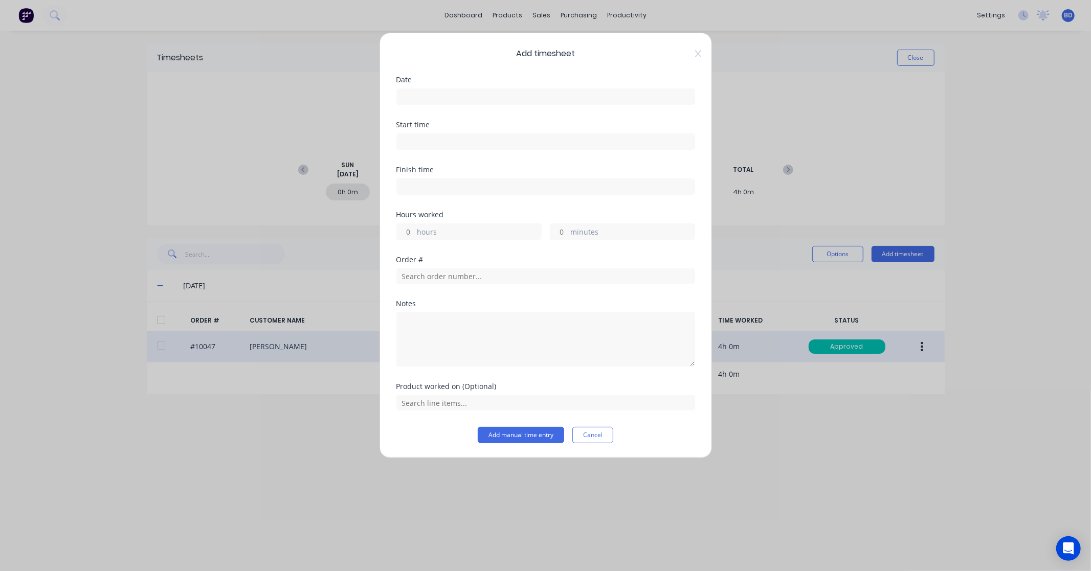
click at [421, 94] on input at bounding box center [546, 96] width 298 height 15
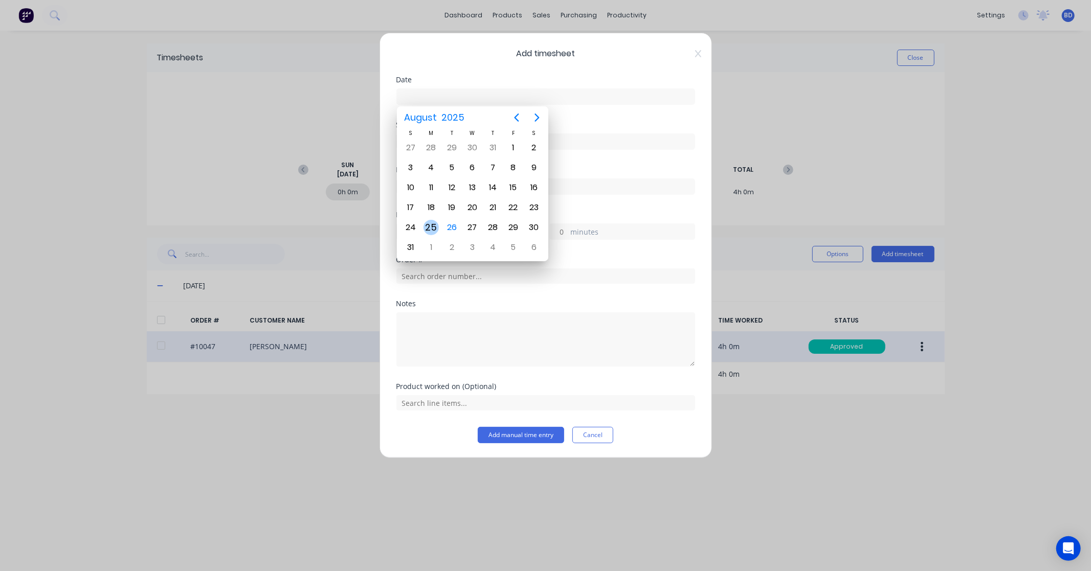
click at [433, 223] on div "25" at bounding box center [431, 227] width 15 height 15
type input "25/08/2025"
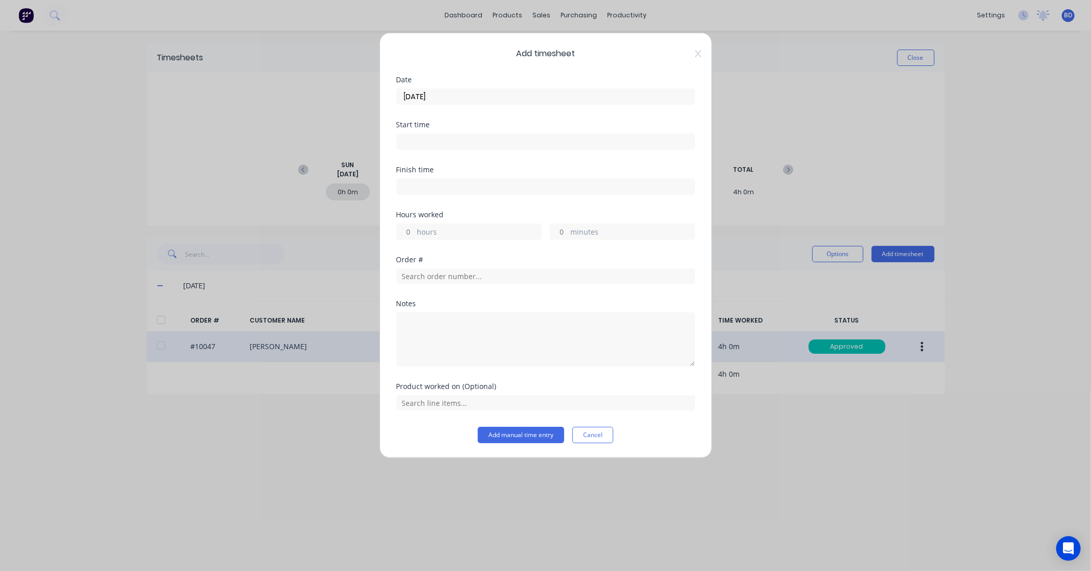
click at [447, 139] on input at bounding box center [546, 141] width 298 height 15
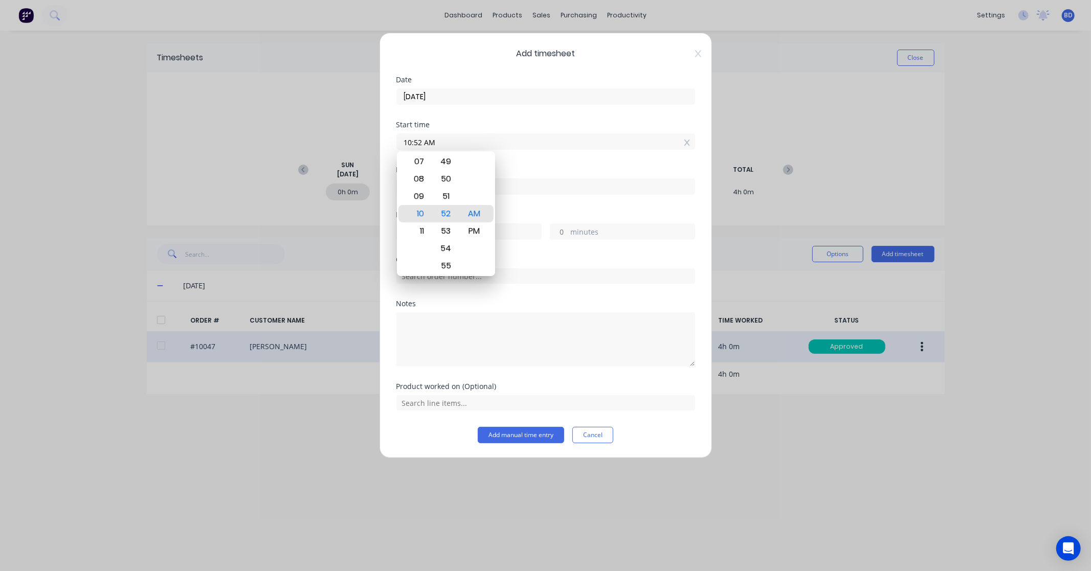
drag, startPoint x: 447, startPoint y: 139, endPoint x: 376, endPoint y: 139, distance: 71.1
click at [376, 139] on div "Add timesheet Date 25/08/2025 Start time 10:52 AM Finish time Hours worked hour…" at bounding box center [545, 285] width 1091 height 571
click at [478, 230] on div "PM" at bounding box center [473, 231] width 25 height 17
type input "01:30 PM"
click at [514, 193] on label at bounding box center [545, 187] width 299 height 16
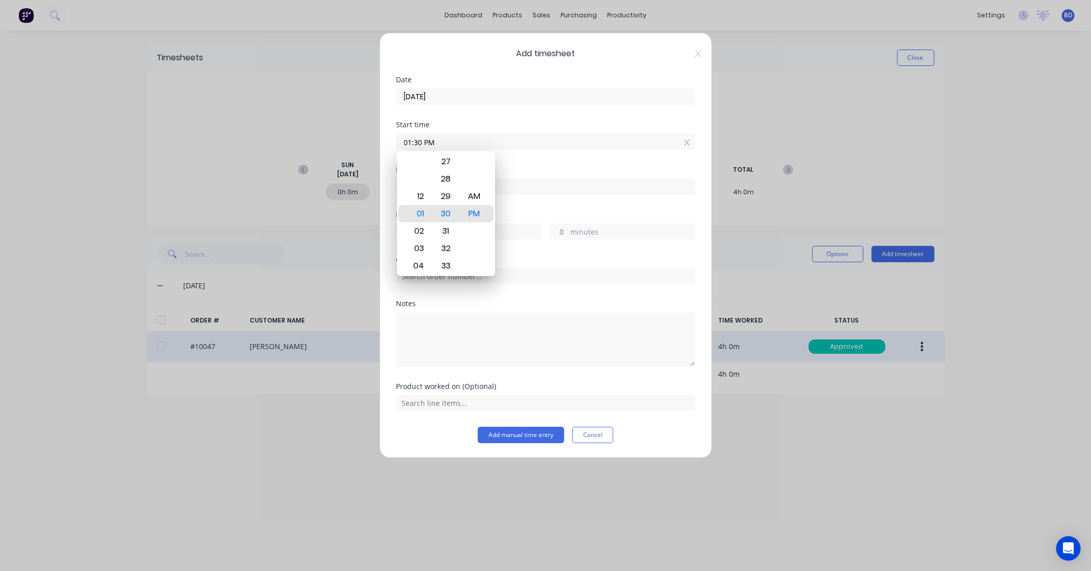
click at [514, 193] on input at bounding box center [546, 186] width 298 height 15
type input "10:53 AM"
type input "-2"
type input "-37"
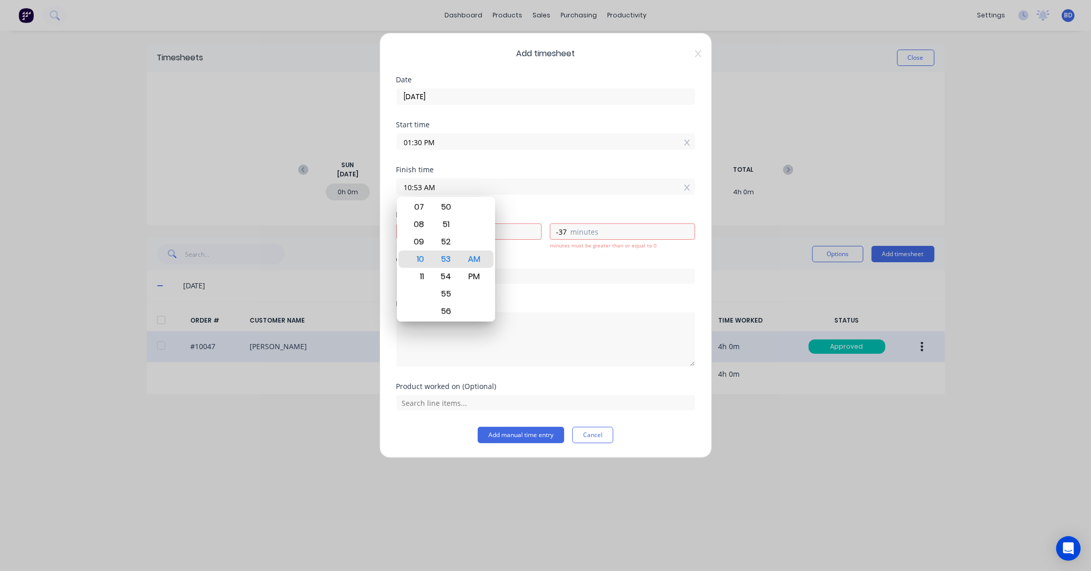
drag, startPoint x: 501, startPoint y: 190, endPoint x: 350, endPoint y: 187, distance: 151.0
click at [350, 187] on div "Add timesheet Date 25/08/2025 Start time 01:30 PM Finish time 10:53 AM Hours wo…" at bounding box center [545, 285] width 1091 height 571
type input "07:00 AM"
type input "-6"
type input "-30"
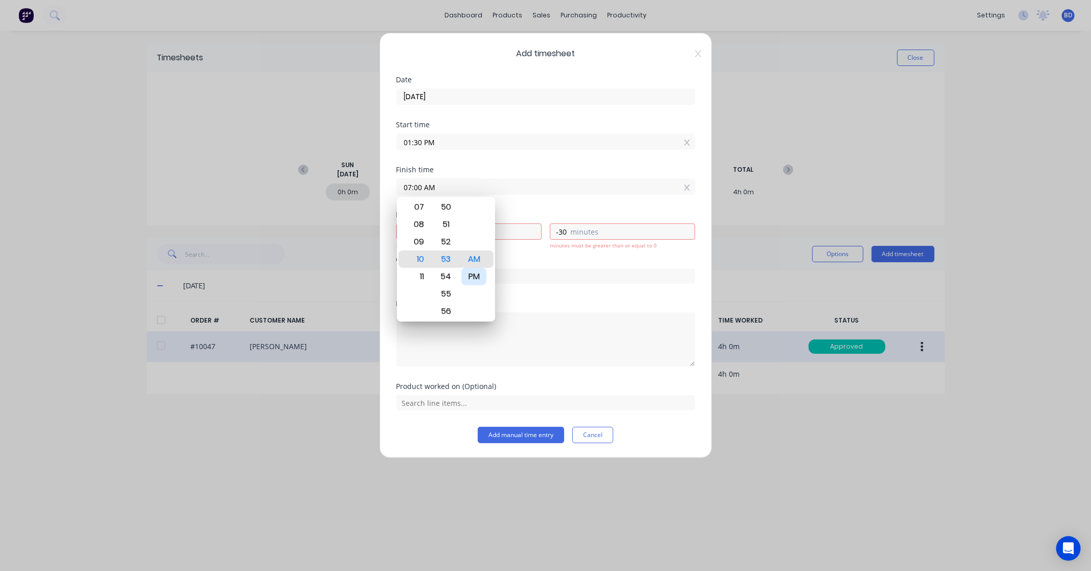
click at [476, 274] on div "PM" at bounding box center [473, 276] width 25 height 17
type input "07:00 PM"
type input "5"
type input "30"
click at [551, 215] on div "Hours worked" at bounding box center [545, 214] width 299 height 7
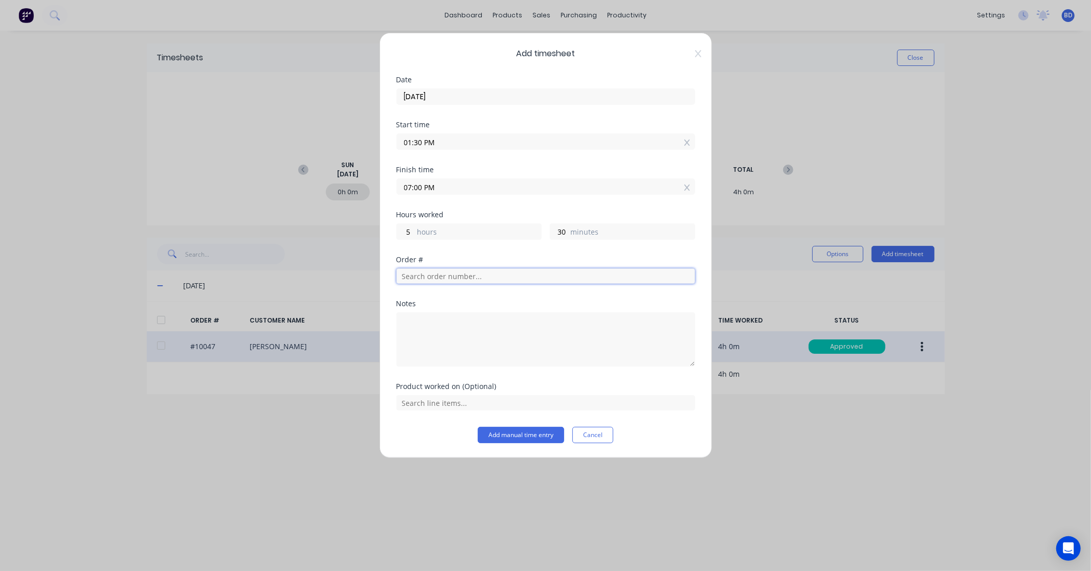
click at [458, 280] on input "text" at bounding box center [545, 276] width 299 height 15
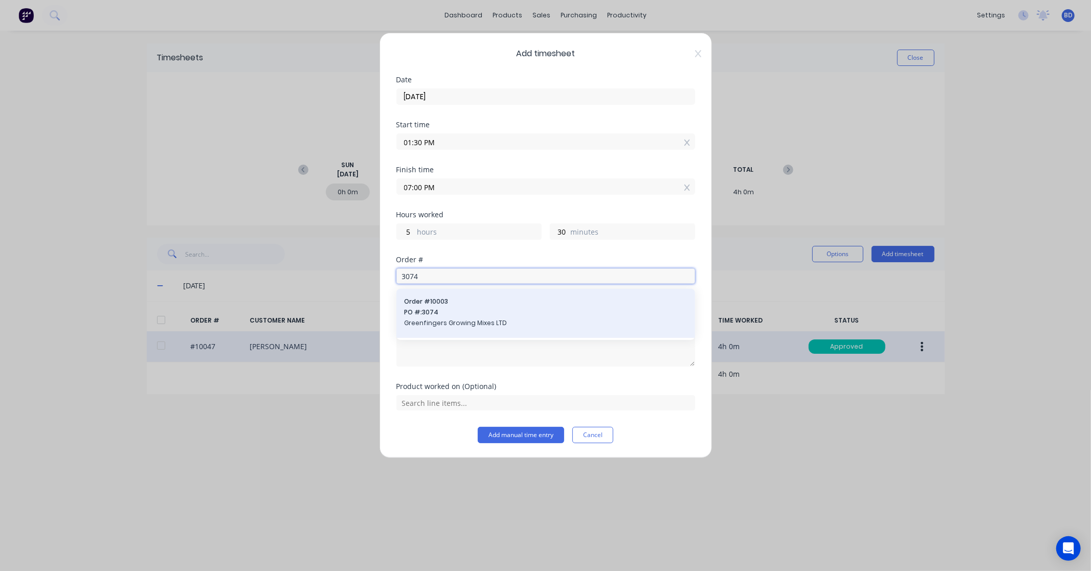
type input "3074"
click at [469, 308] on span "PO #: 3074" at bounding box center [546, 312] width 282 height 9
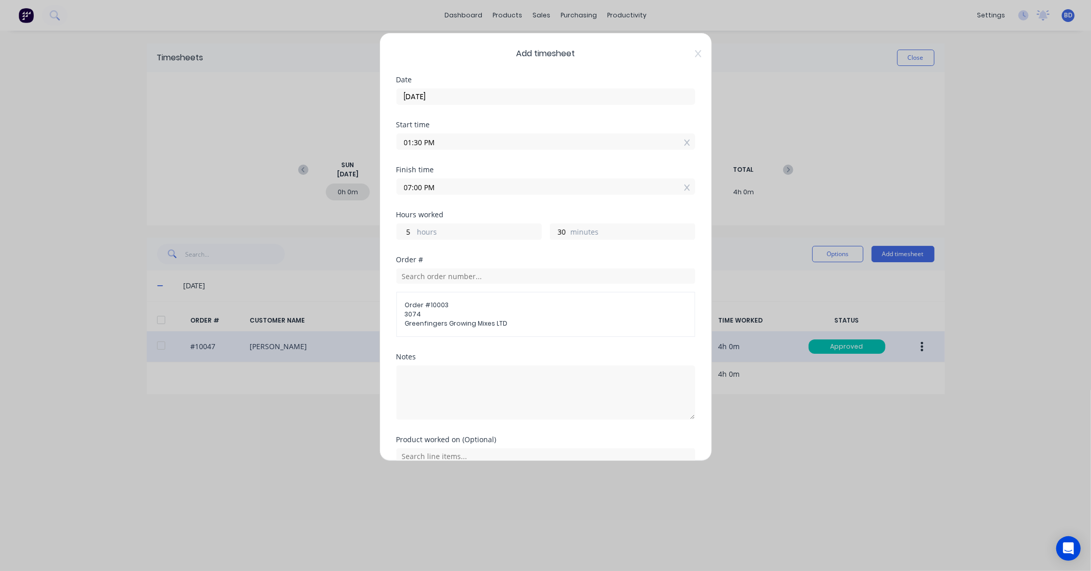
scroll to position [50, 0]
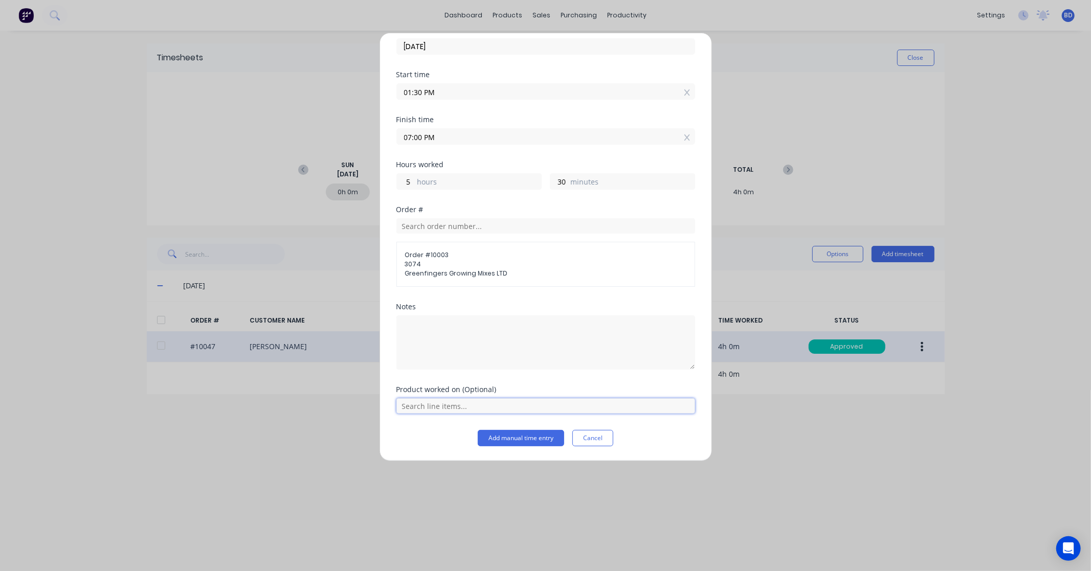
click at [511, 409] on input "text" at bounding box center [545, 406] width 299 height 15
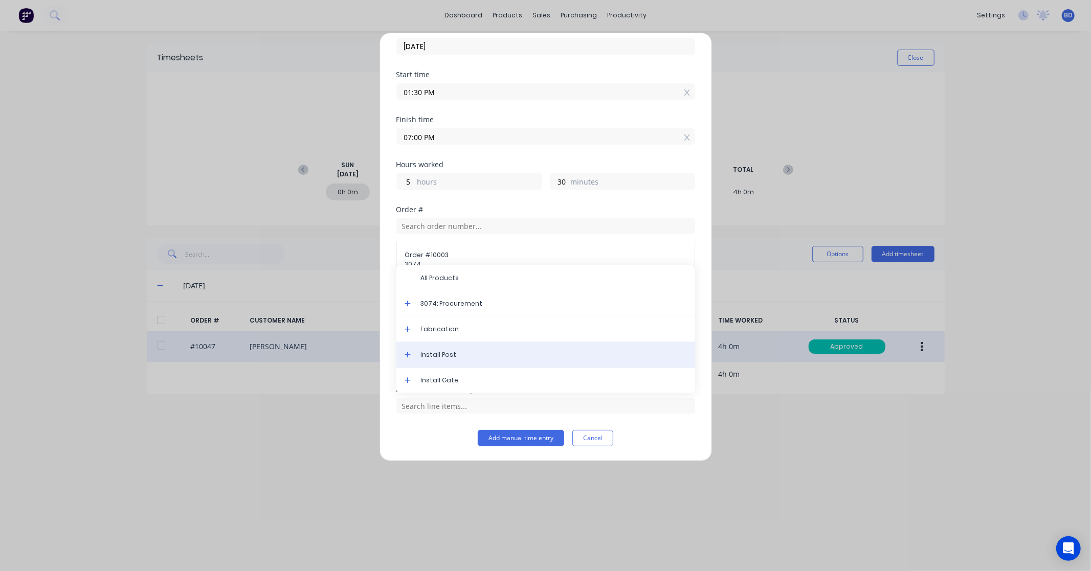
click at [478, 349] on div "Install Post" at bounding box center [545, 355] width 299 height 26
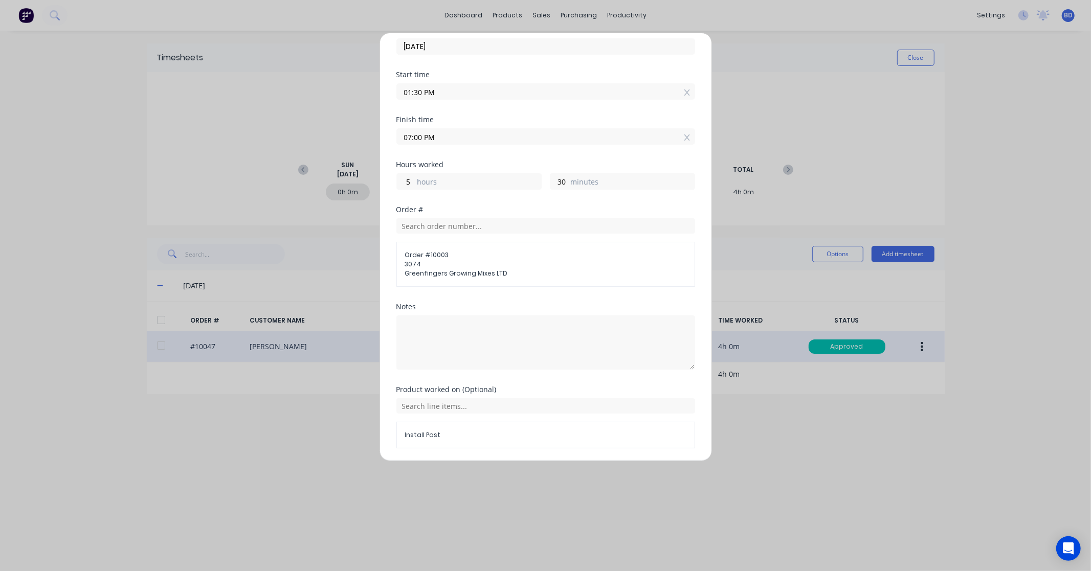
scroll to position [85, 0]
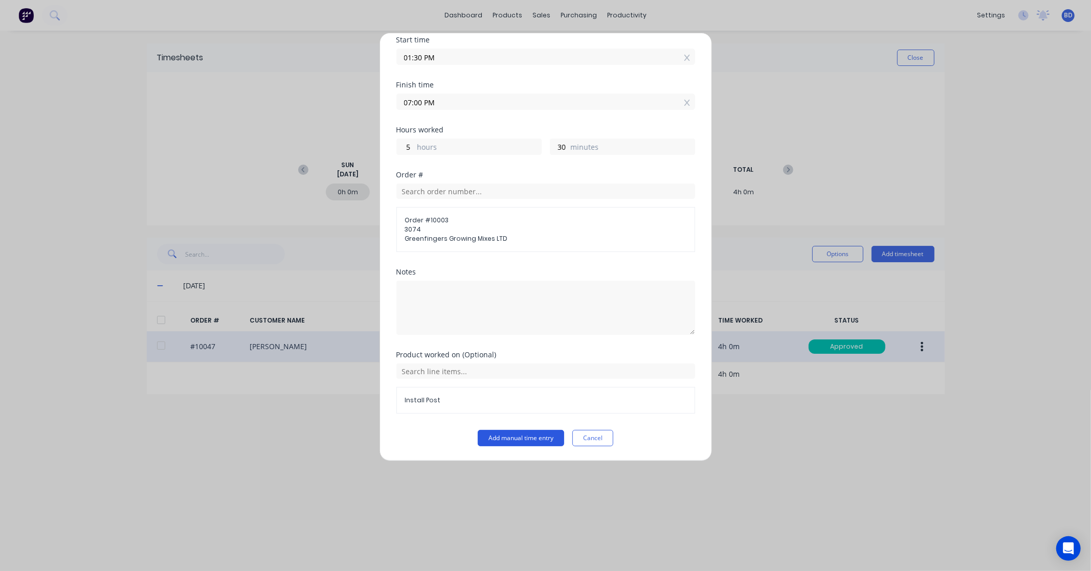
click at [500, 438] on button "Add manual time entry" at bounding box center [521, 438] width 86 height 16
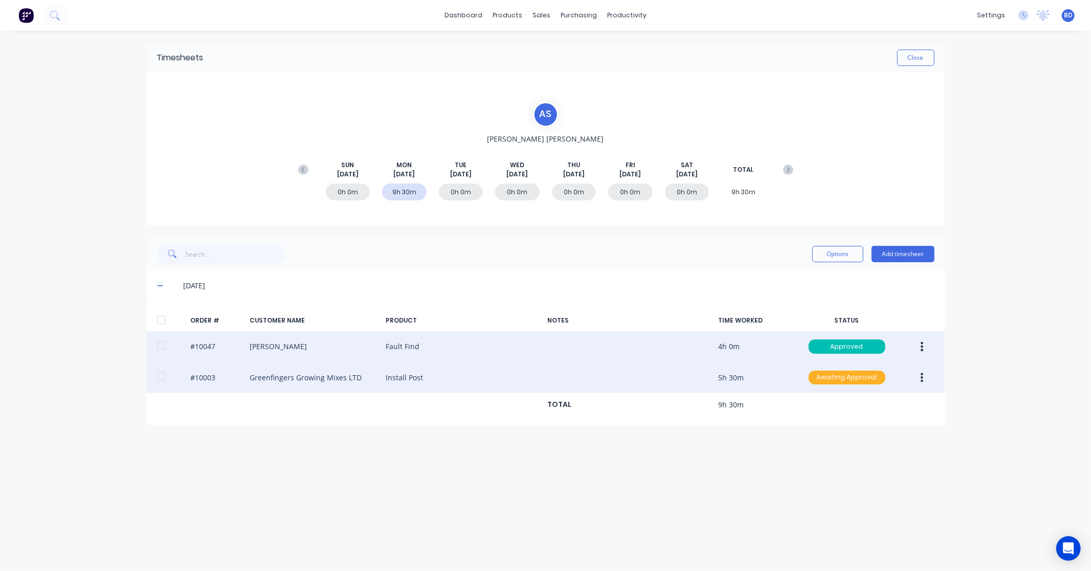
click at [856, 378] on div "Awaiting Approval" at bounding box center [847, 378] width 77 height 14
click at [840, 430] on div "Approved" at bounding box center [825, 429] width 84 height 14
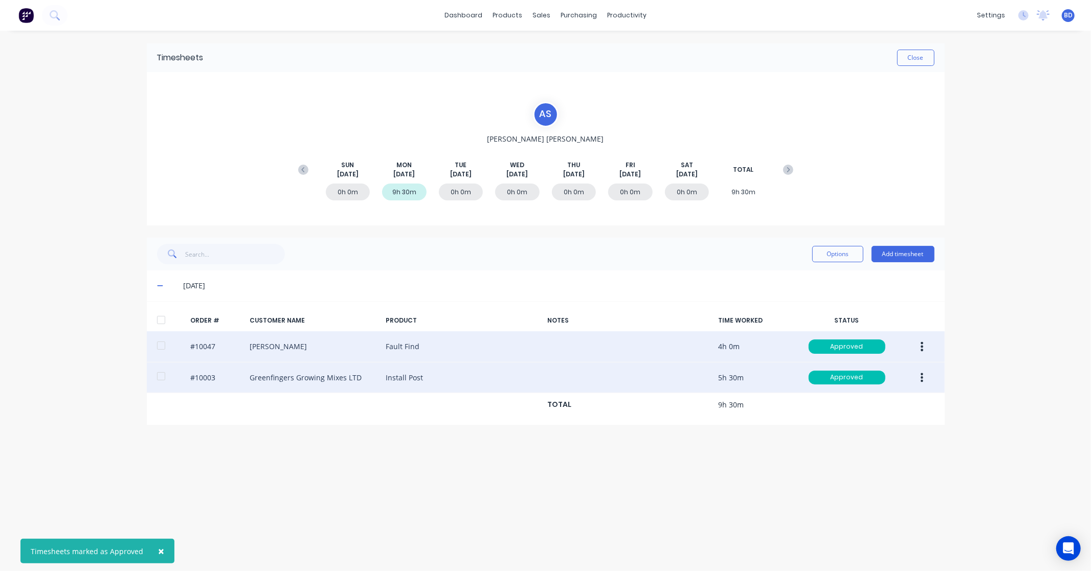
click at [926, 44] on div "Timesheets Close" at bounding box center [546, 57] width 798 height 29
click at [922, 53] on button "Close" at bounding box center [915, 58] width 37 height 16
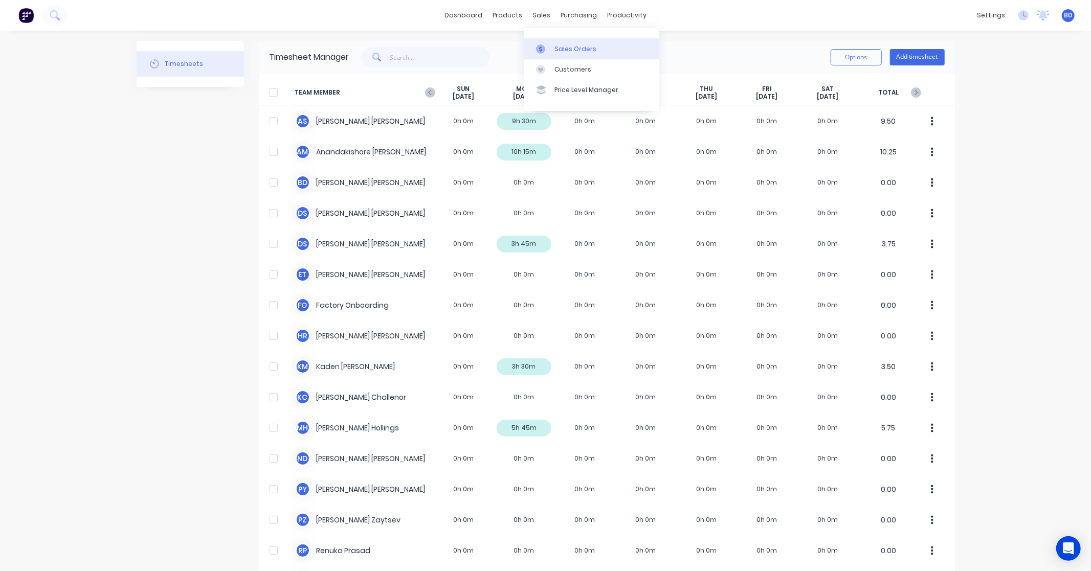
click at [550, 45] on div at bounding box center [543, 49] width 15 height 9
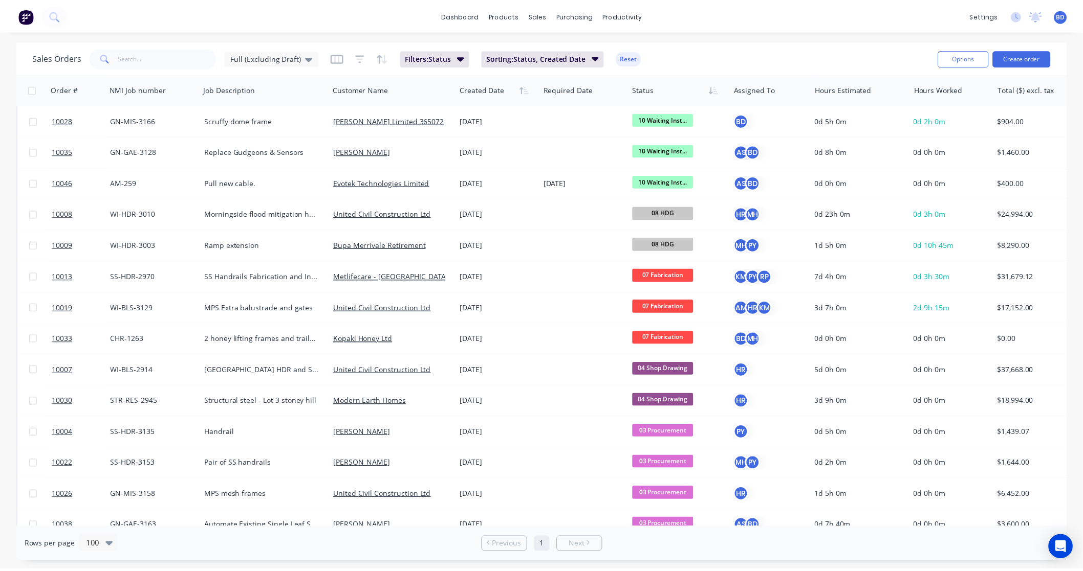
scroll to position [284, 0]
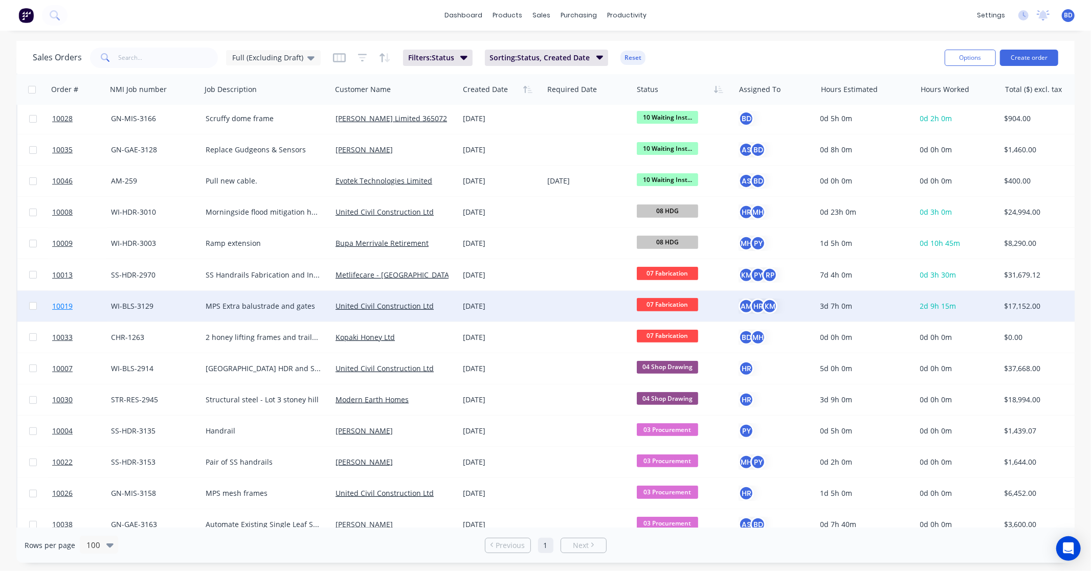
click at [60, 302] on span "10019" at bounding box center [62, 306] width 20 height 10
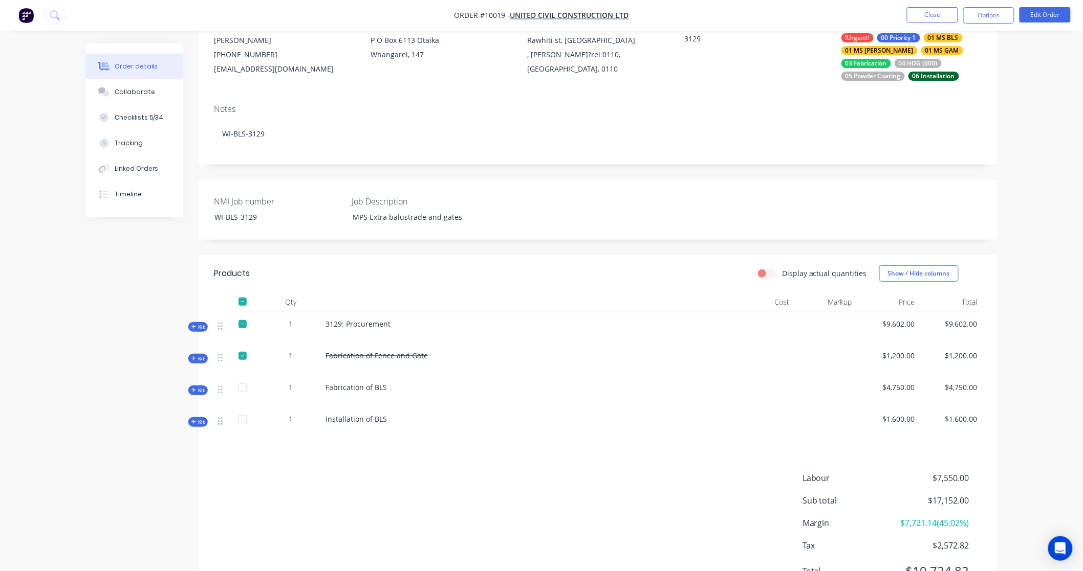
scroll to position [114, 0]
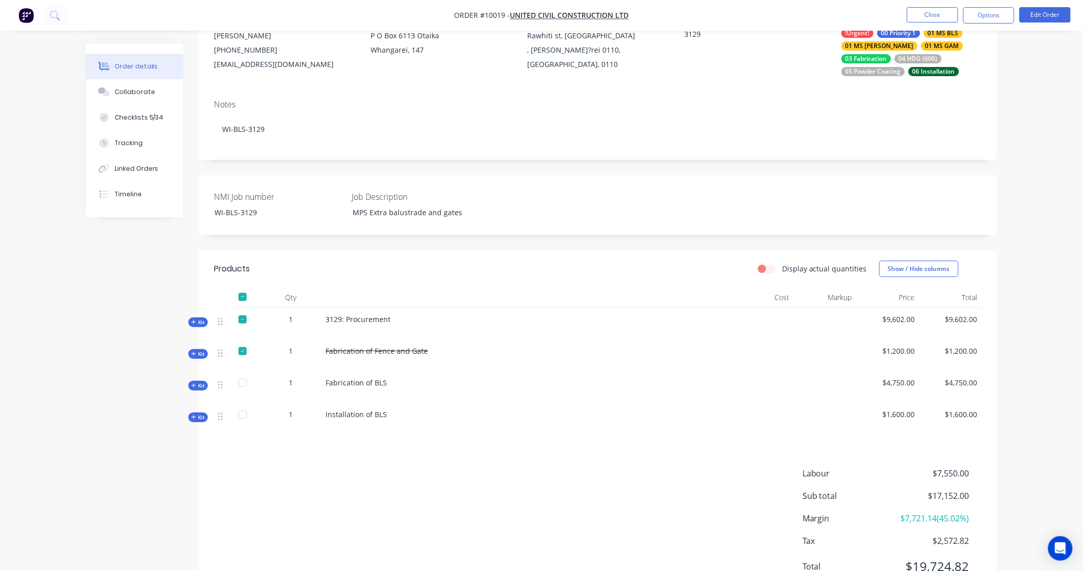
click at [198, 384] on span "Kit" at bounding box center [197, 386] width 13 height 8
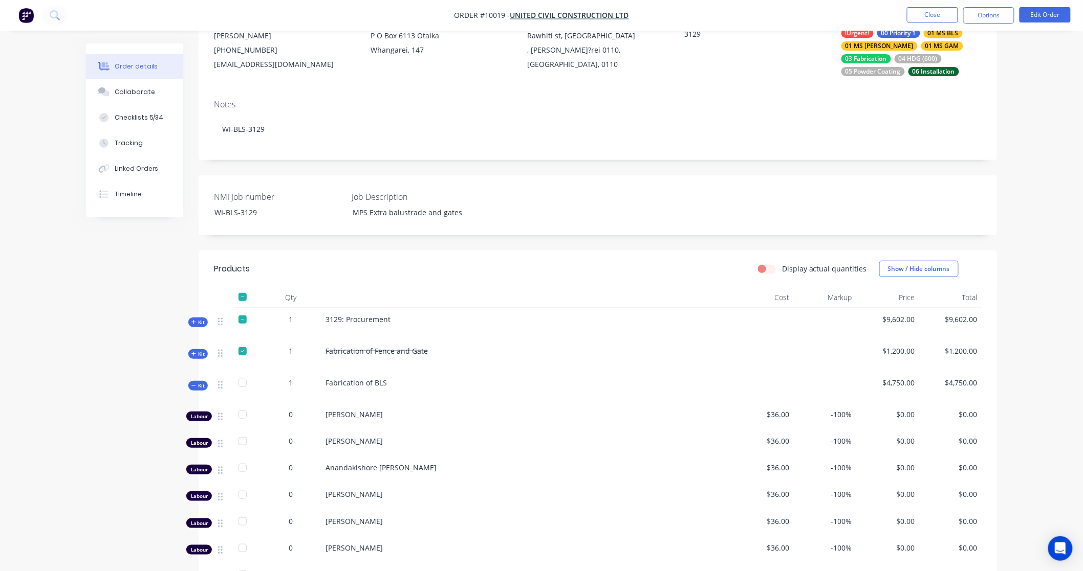
click at [198, 384] on span "Kit" at bounding box center [197, 386] width 13 height 8
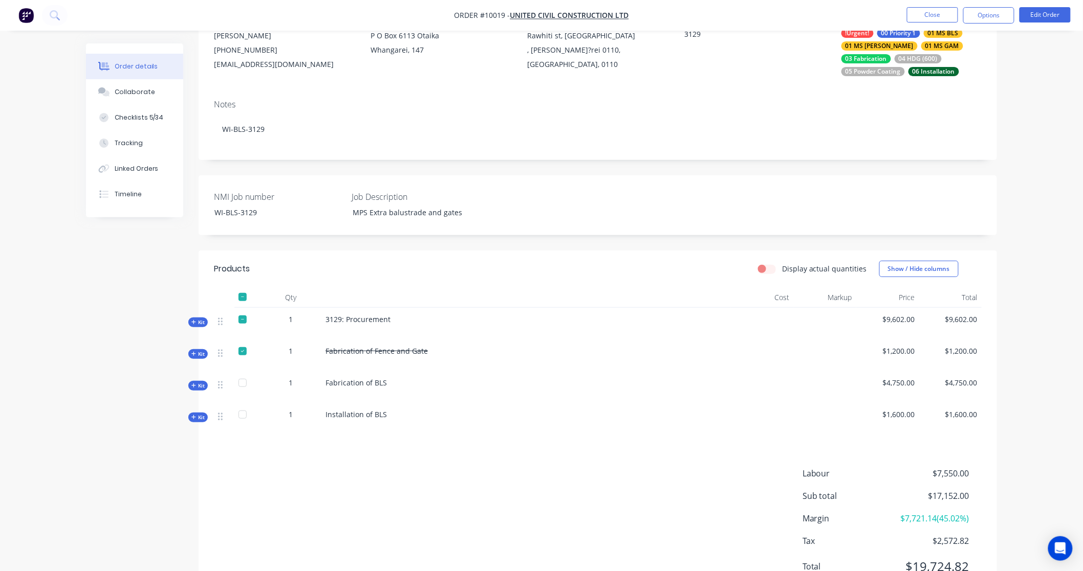
click at [198, 384] on span "Kit" at bounding box center [197, 386] width 13 height 8
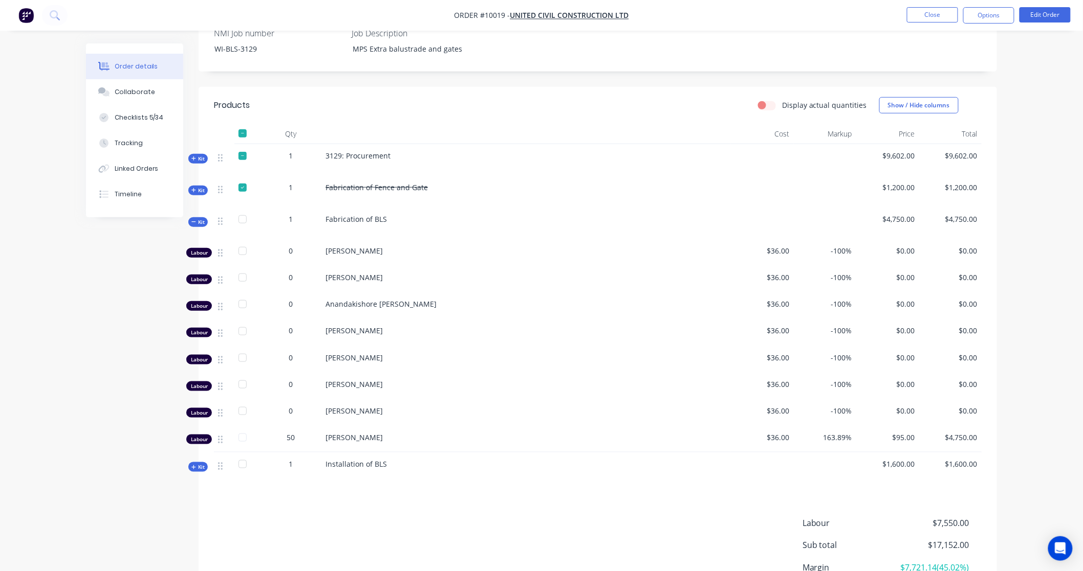
scroll to position [284, 0]
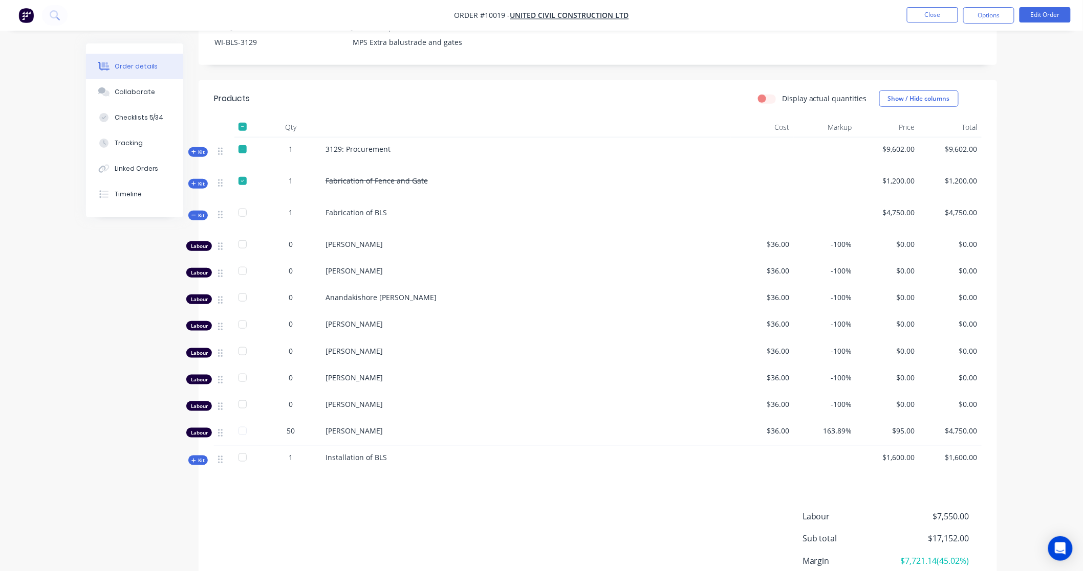
click at [200, 218] on span "Kit" at bounding box center [197, 216] width 13 height 8
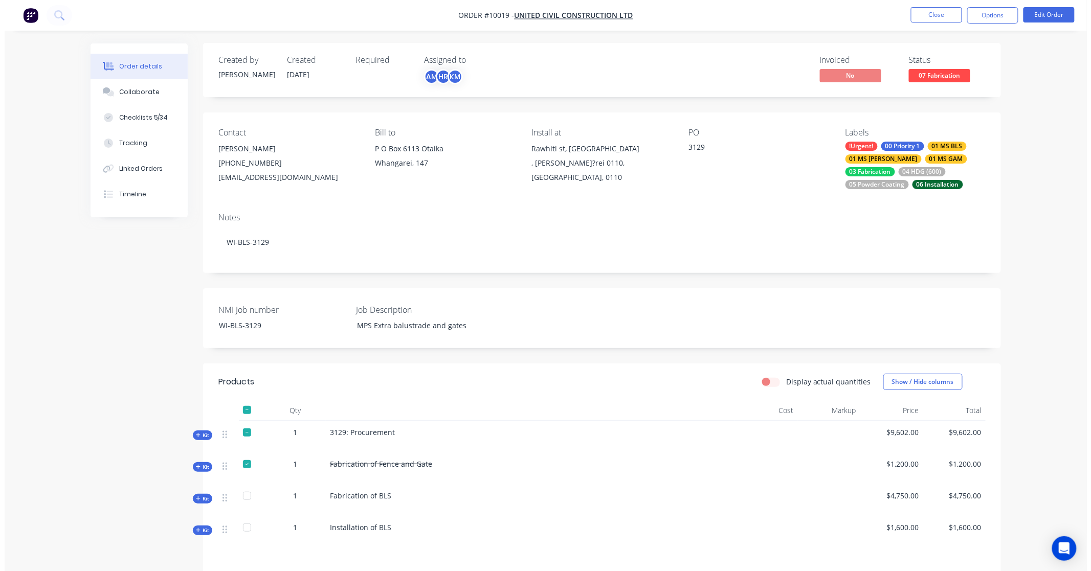
scroll to position [0, 0]
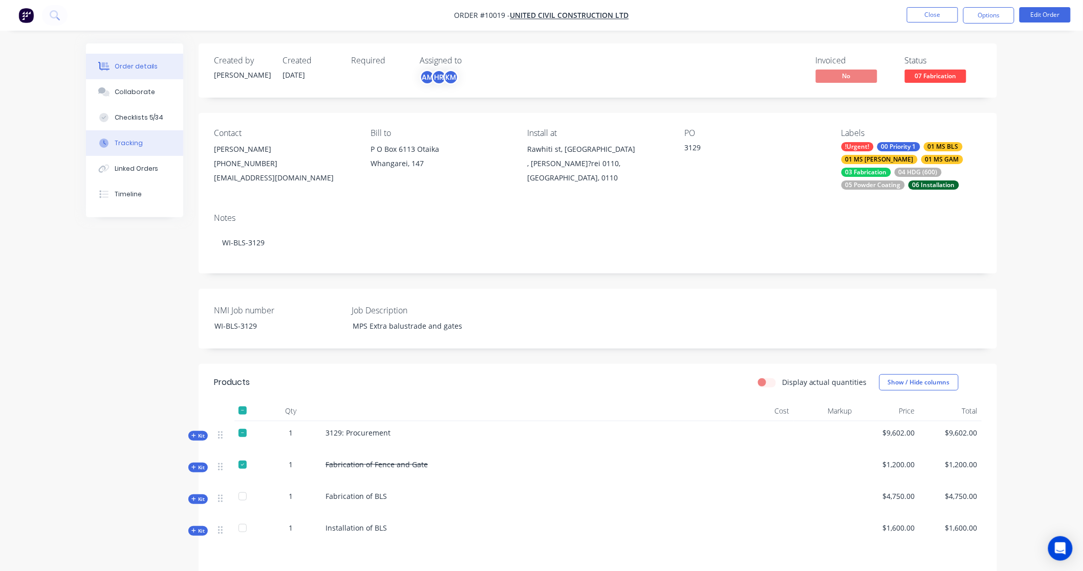
click at [125, 140] on div "Tracking" at bounding box center [129, 143] width 28 height 9
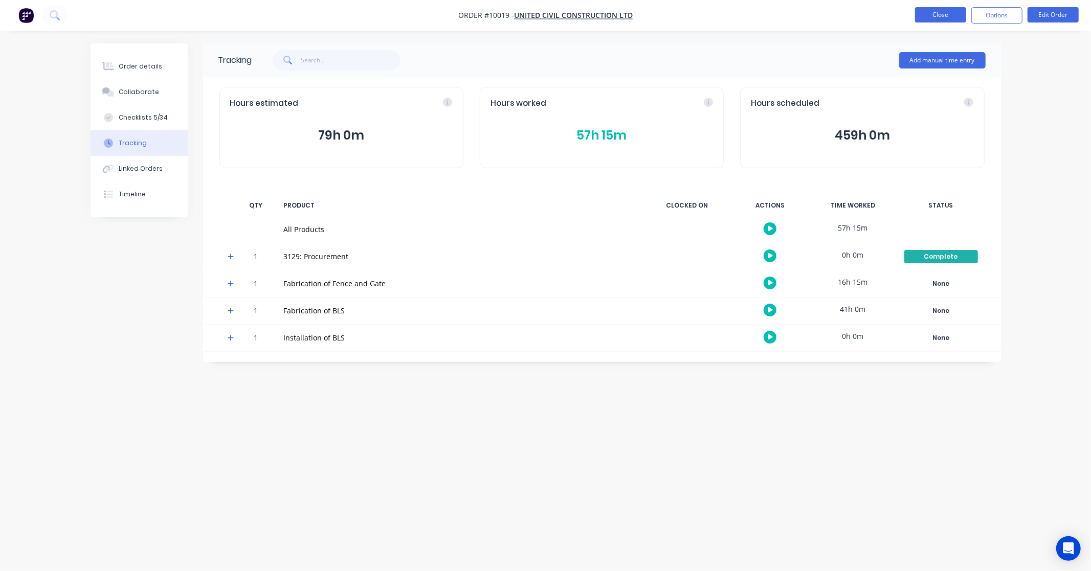
click at [950, 19] on button "Close" at bounding box center [940, 14] width 51 height 15
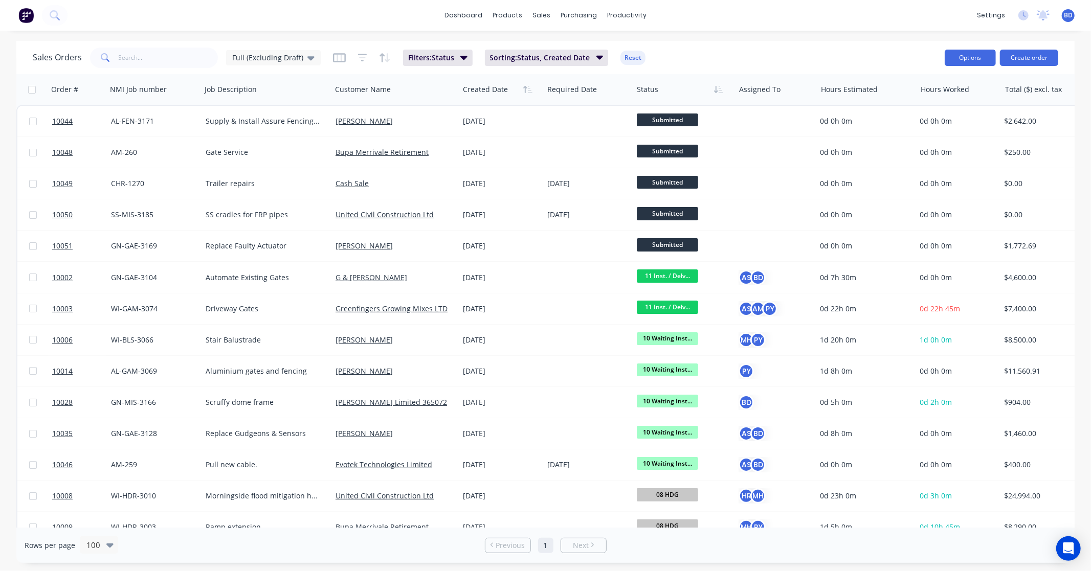
click at [967, 60] on button "Options" at bounding box center [970, 58] width 51 height 16
click at [853, 28] on div "dashboard products sales purchasing productivity dashboard products Product Cat…" at bounding box center [545, 15] width 1091 height 31
click at [737, 22] on div "dashboard products sales purchasing productivity dashboard products Product Cat…" at bounding box center [545, 15] width 1091 height 31
